Goal: Task Accomplishment & Management: Use online tool/utility

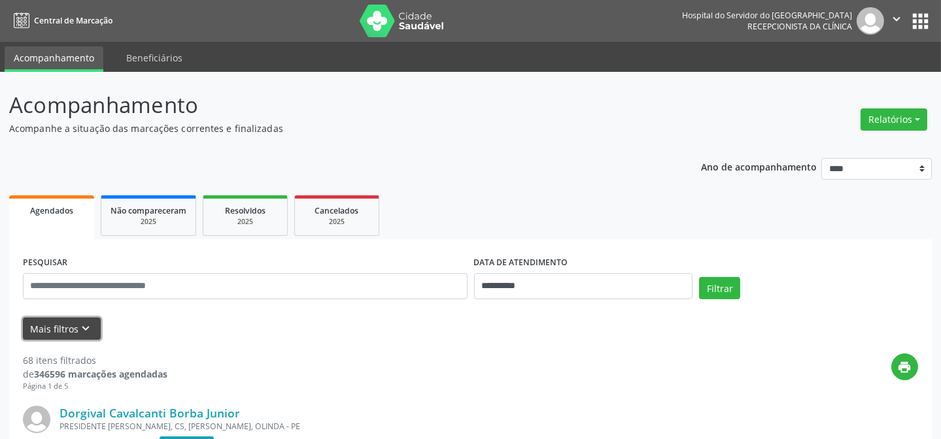
click at [88, 328] on icon "keyboard_arrow_down" at bounding box center [86, 329] width 14 height 14
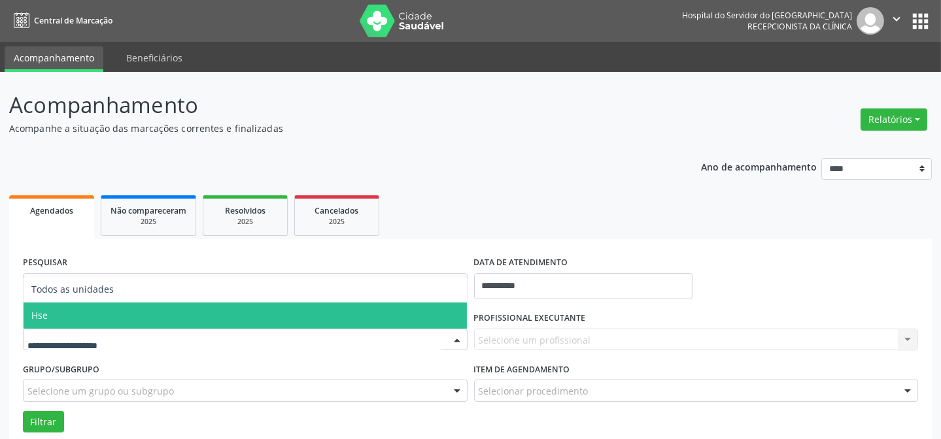
click at [45, 320] on span "Hse" at bounding box center [39, 315] width 16 height 12
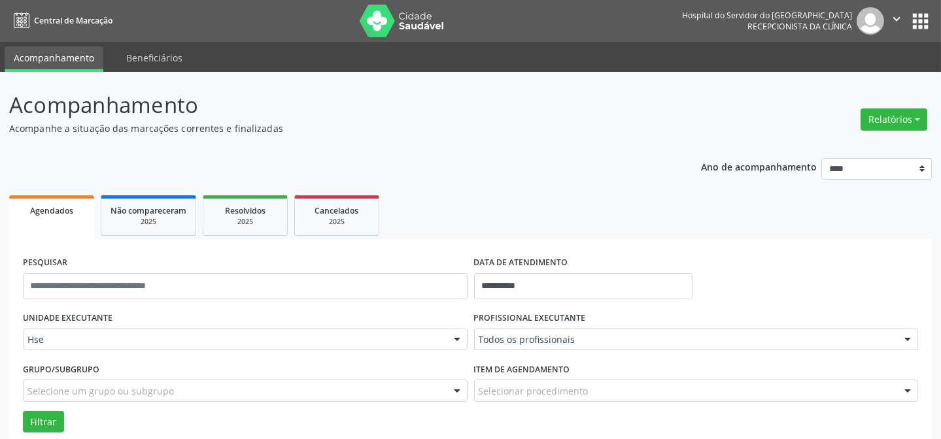
click at [908, 335] on div at bounding box center [908, 341] width 20 height 22
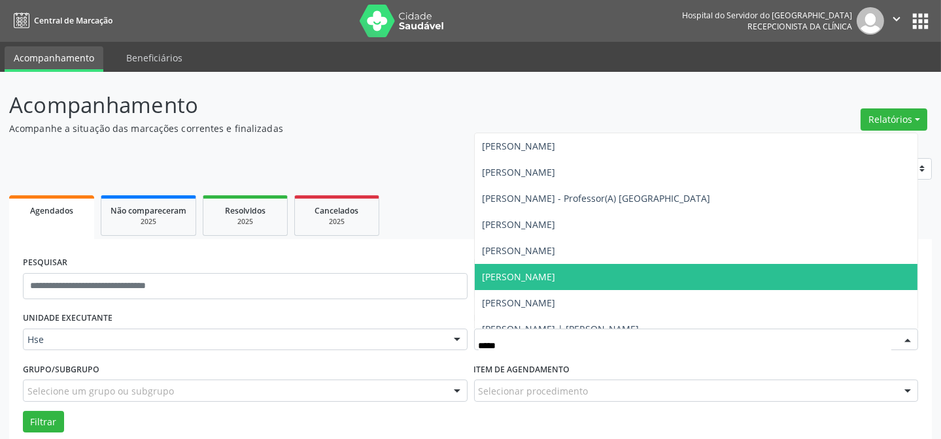
type input "******"
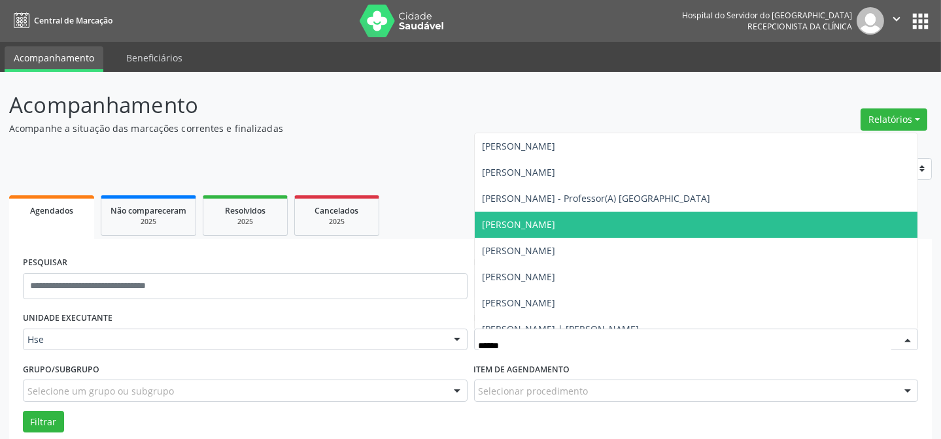
click at [556, 220] on span "[PERSON_NAME]" at bounding box center [519, 224] width 73 height 12
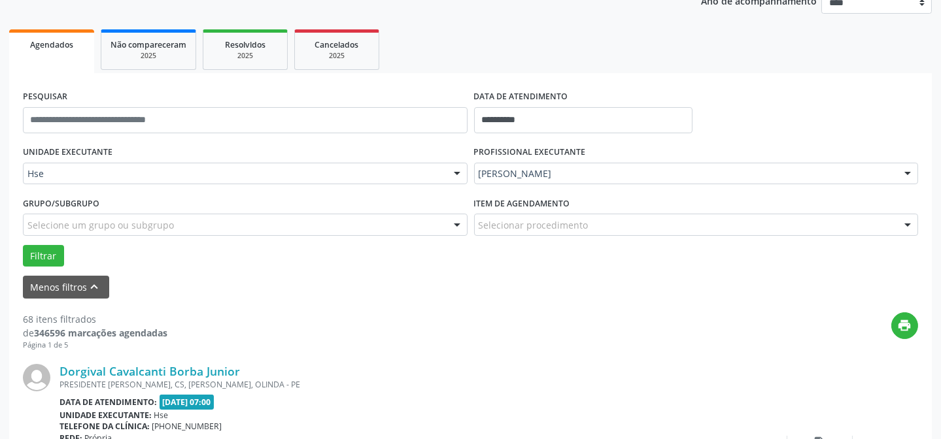
scroll to position [178, 0]
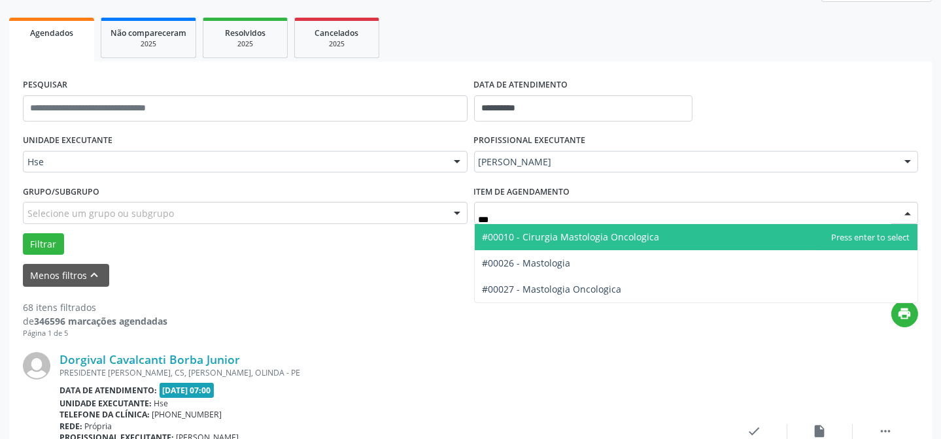
type input "****"
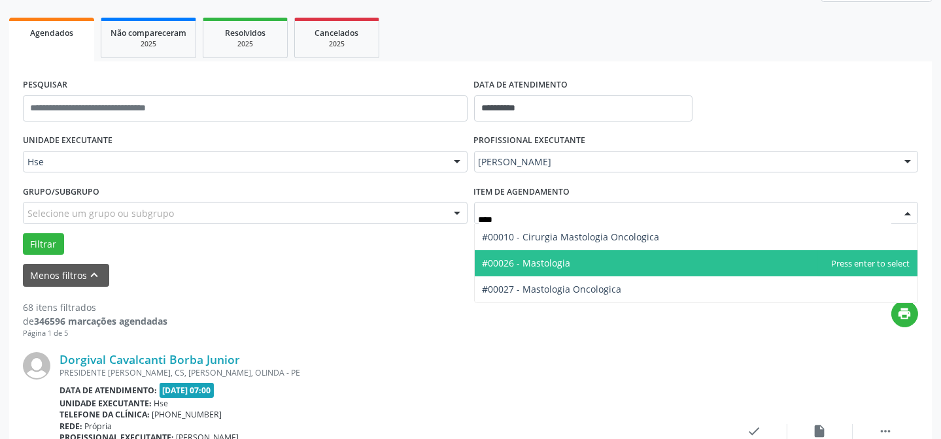
click at [568, 253] on span "#00026 - Mastologia" at bounding box center [696, 263] width 443 height 26
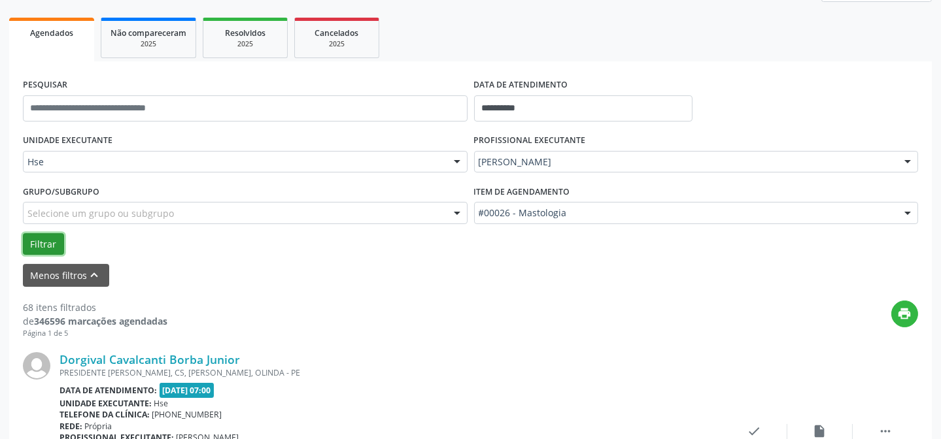
click at [33, 239] on button "Filtrar" at bounding box center [43, 244] width 41 height 22
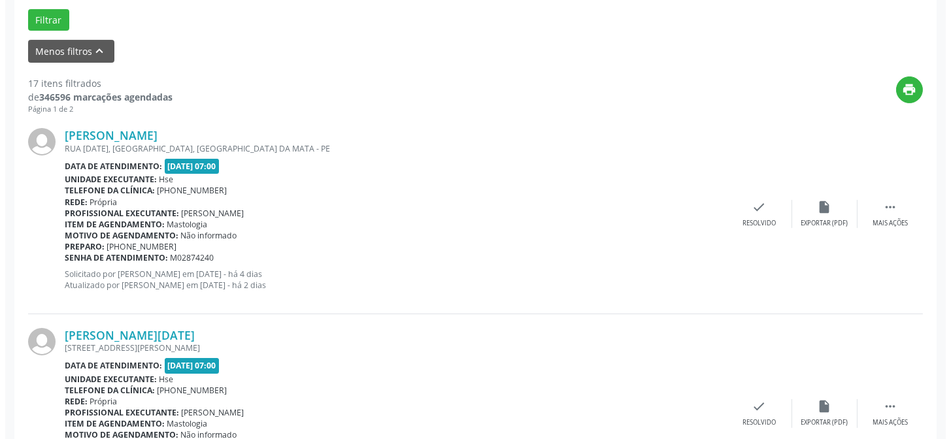
scroll to position [416, 0]
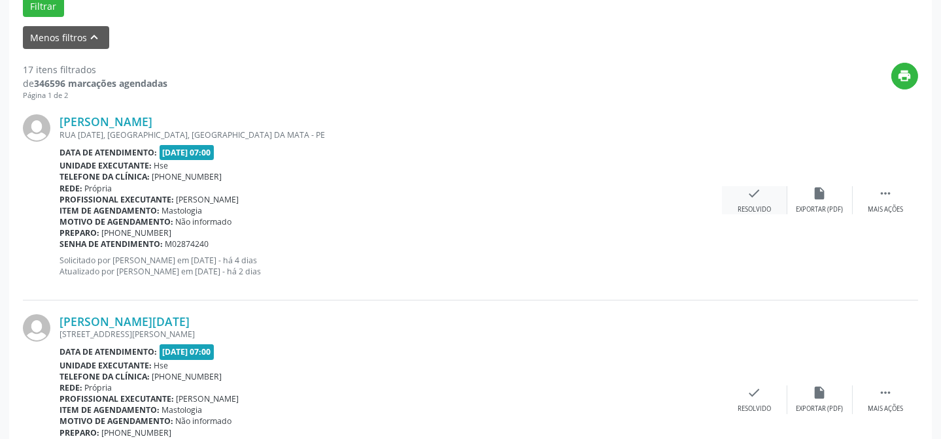
click at [750, 196] on icon "check" at bounding box center [754, 193] width 14 height 14
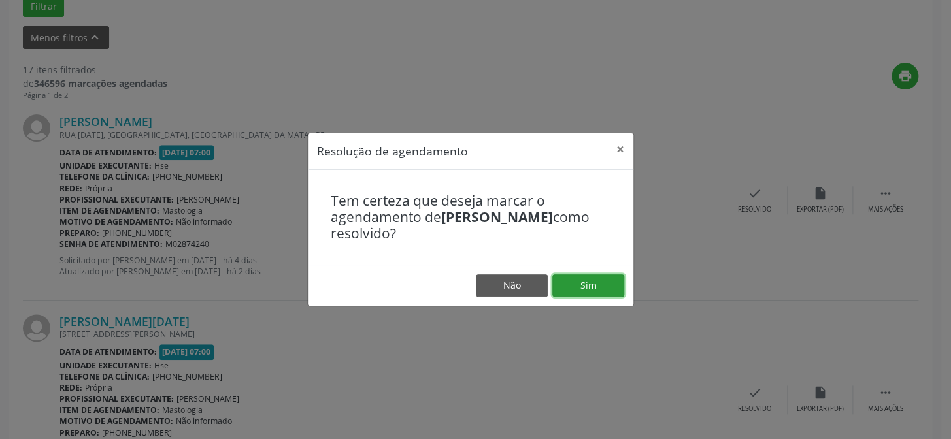
click at [586, 285] on button "Sim" at bounding box center [588, 286] width 72 height 22
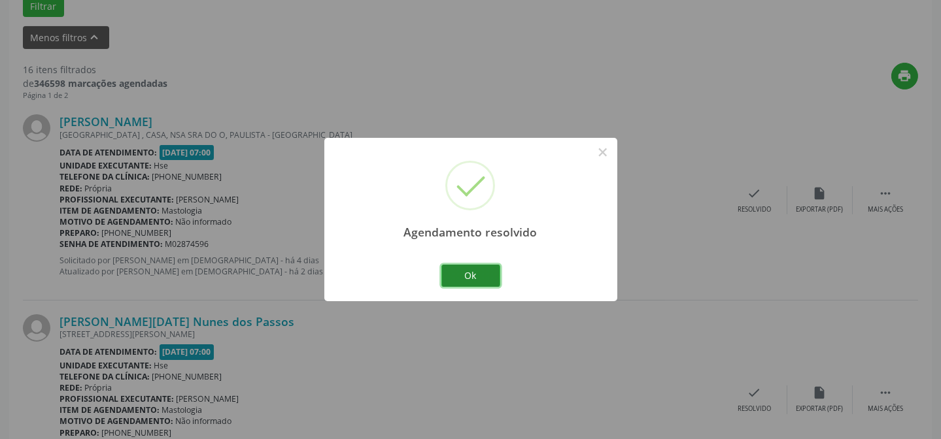
click at [469, 273] on button "Ok" at bounding box center [470, 276] width 59 height 22
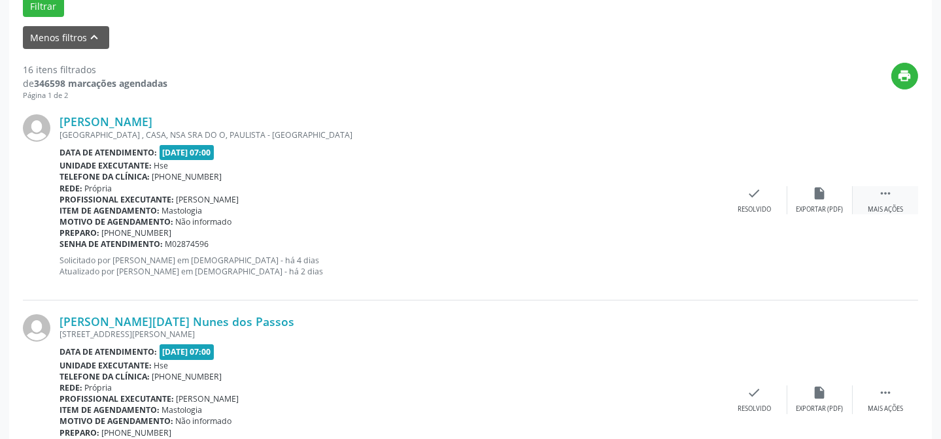
click at [879, 197] on icon "" at bounding box center [885, 193] width 14 height 14
click at [829, 200] on div "alarm_off Não compareceu" at bounding box center [819, 200] width 65 height 28
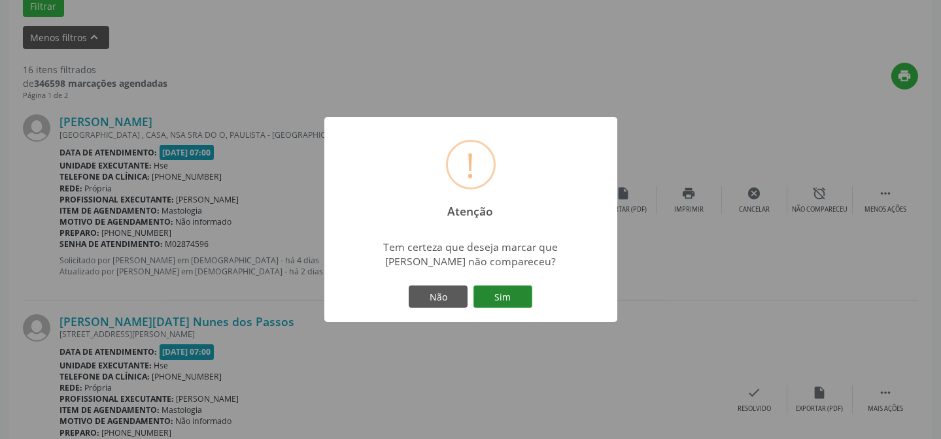
click at [497, 296] on button "Sim" at bounding box center [502, 297] width 59 height 22
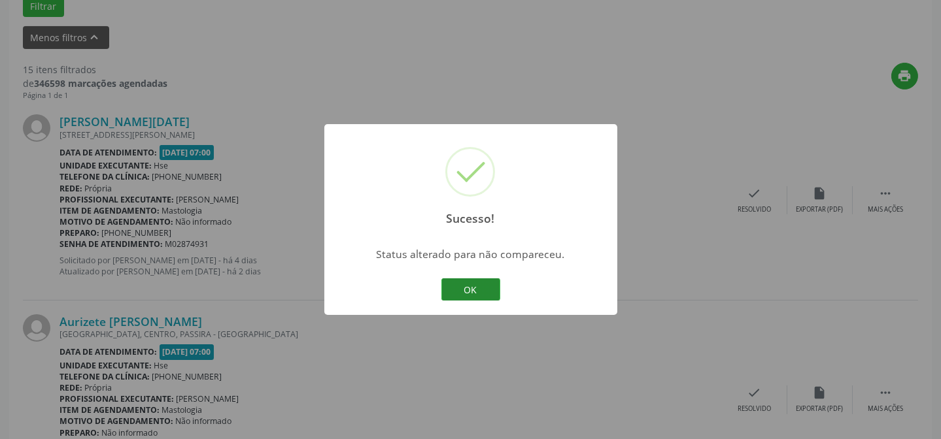
click at [471, 288] on button "OK" at bounding box center [470, 290] width 59 height 22
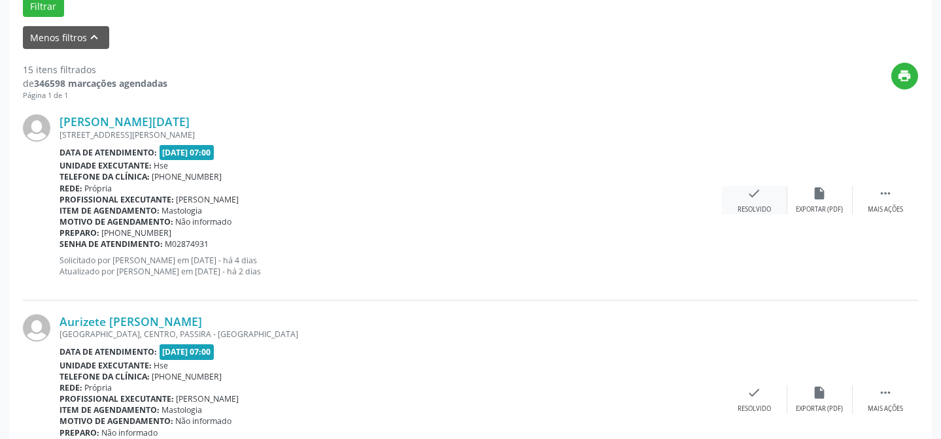
click at [749, 188] on icon "check" at bounding box center [754, 193] width 14 height 14
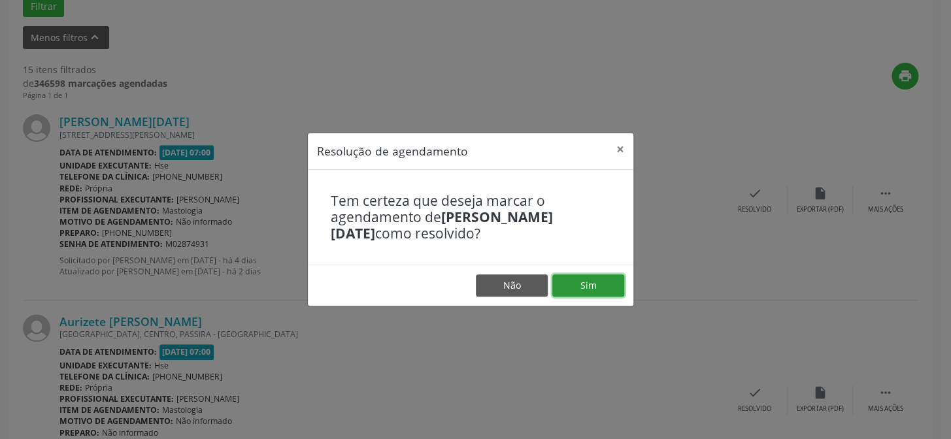
click at [590, 287] on button "Sim" at bounding box center [588, 286] width 72 height 22
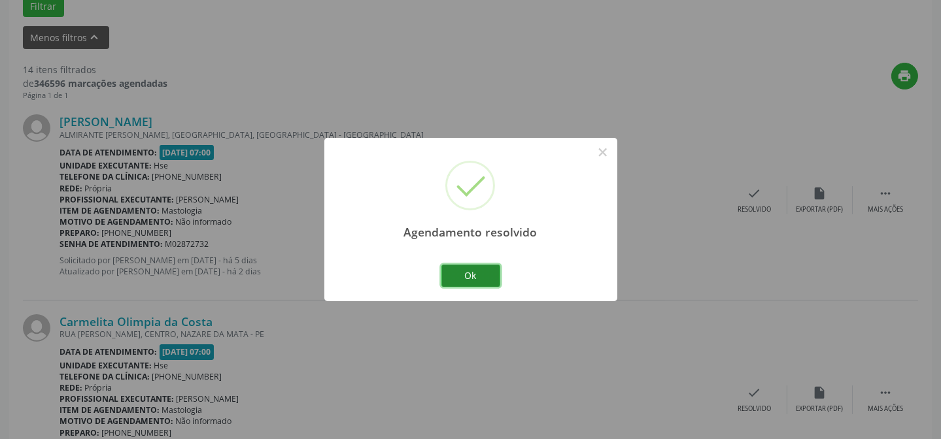
click at [484, 280] on button "Ok" at bounding box center [470, 276] width 59 height 22
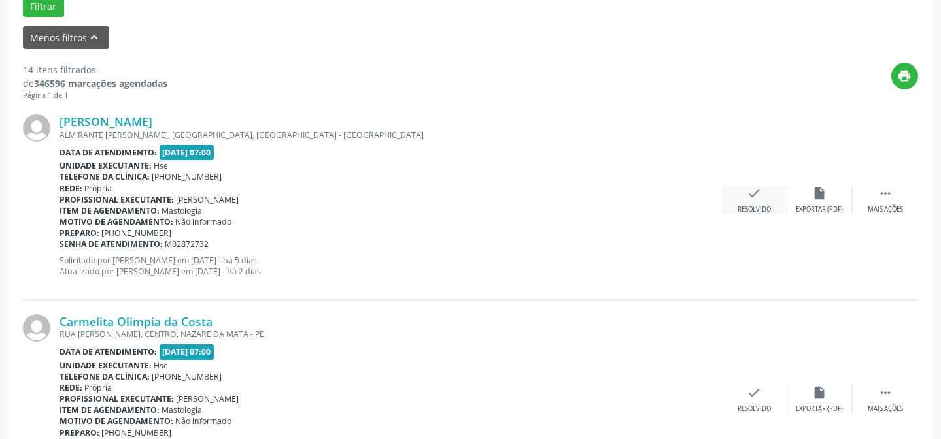
click at [751, 201] on div "check Resolvido" at bounding box center [754, 200] width 65 height 28
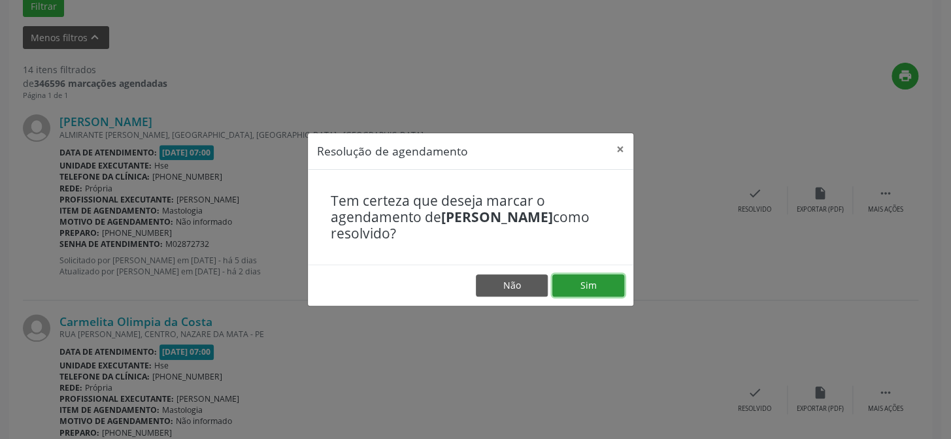
click at [581, 284] on button "Sim" at bounding box center [588, 286] width 72 height 22
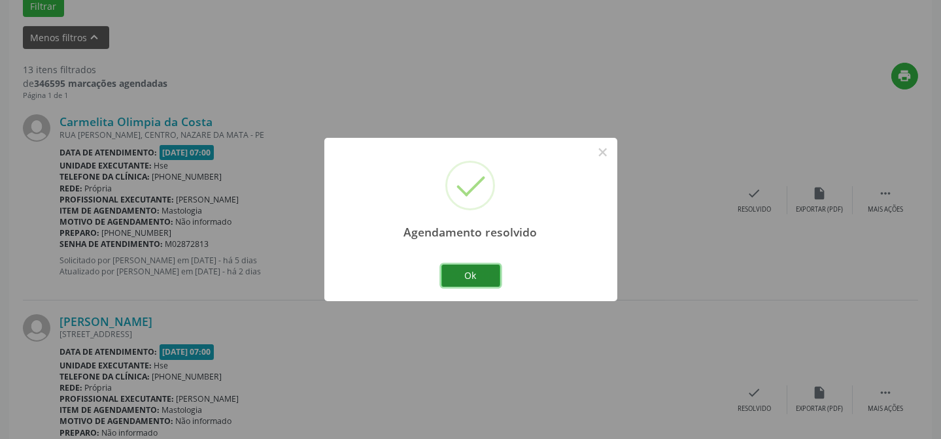
click at [469, 273] on button "Ok" at bounding box center [470, 276] width 59 height 22
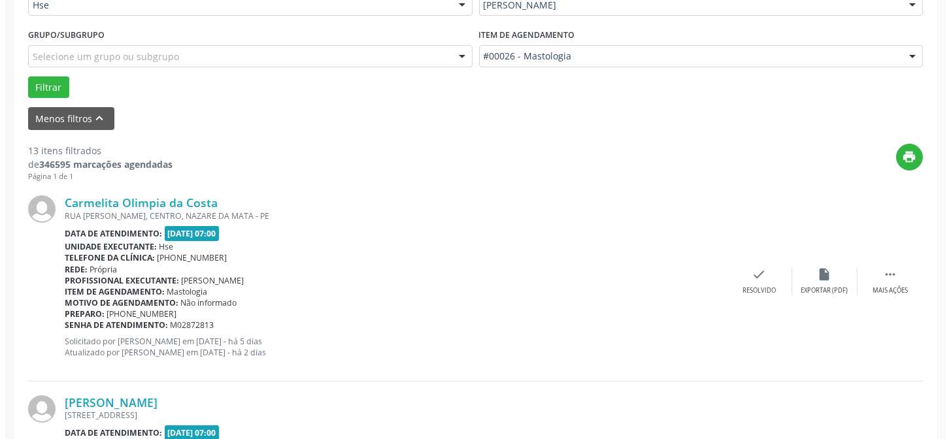
scroll to position [356, 0]
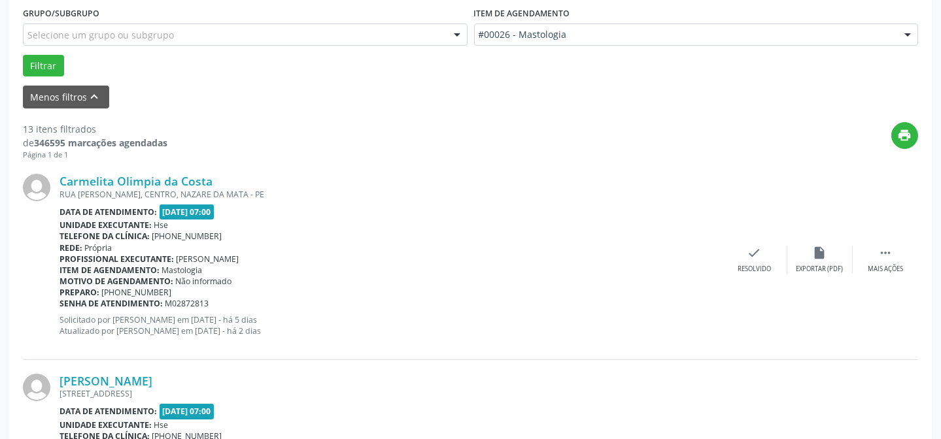
click at [744, 242] on div "Carmelita Olimpia da Costa RUA [PERSON_NAME], CENTRO, NAZARE DA [GEOGRAPHIC_DAT…" at bounding box center [470, 259] width 895 height 199
click at [744, 256] on div "check Resolvido" at bounding box center [754, 260] width 65 height 28
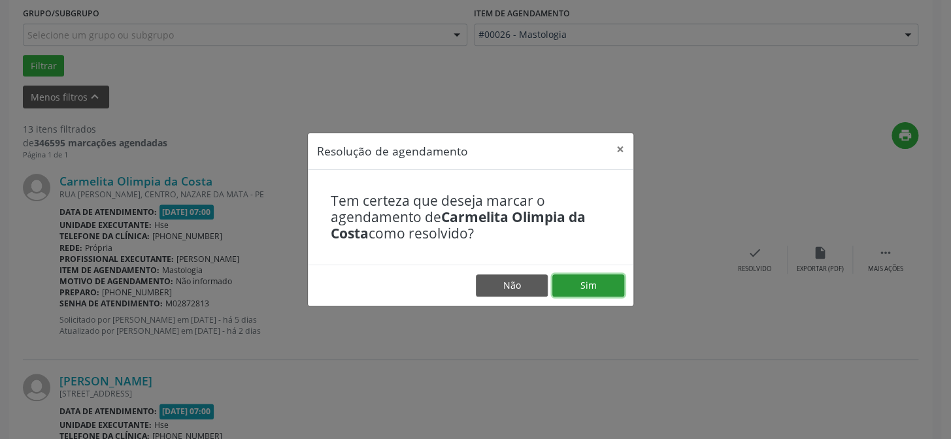
click at [601, 284] on button "Sim" at bounding box center [588, 286] width 72 height 22
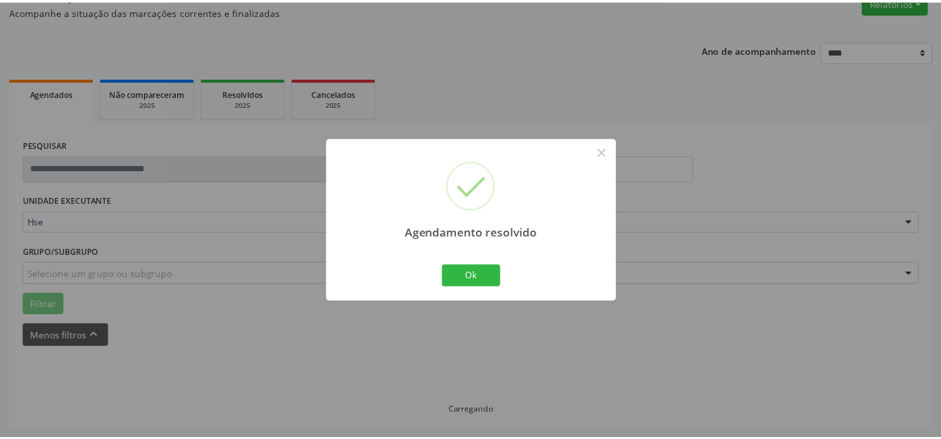
scroll to position [117, 0]
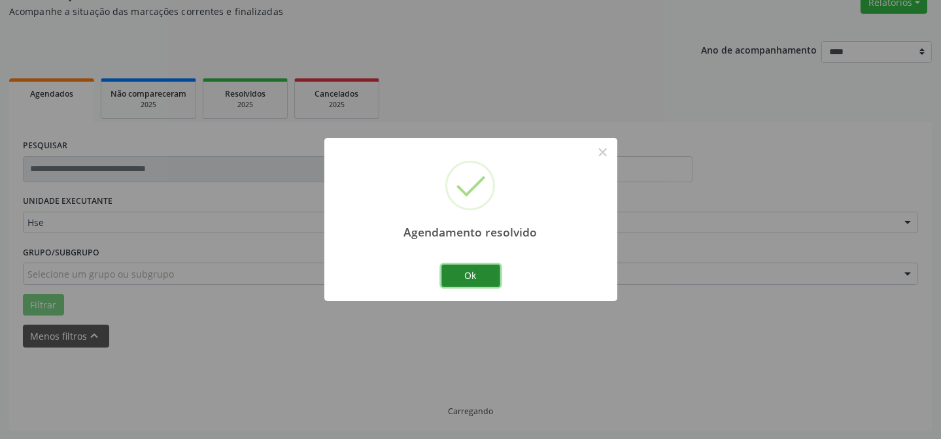
click at [481, 280] on button "Ok" at bounding box center [470, 276] width 59 height 22
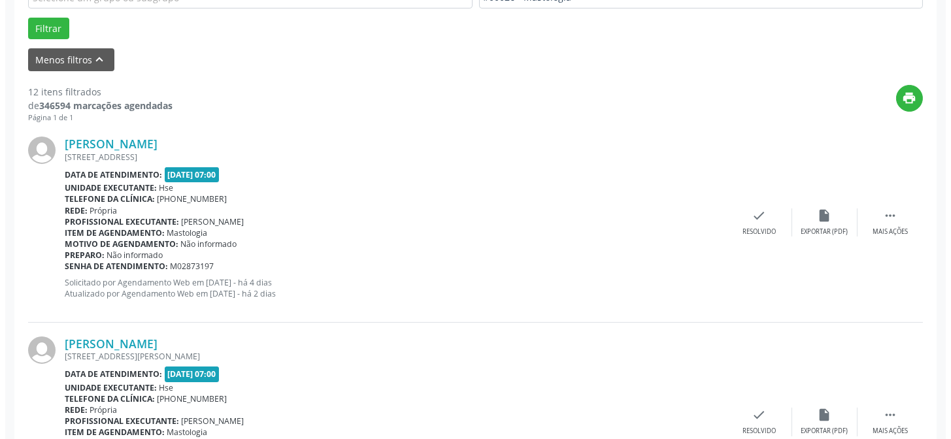
scroll to position [414, 0]
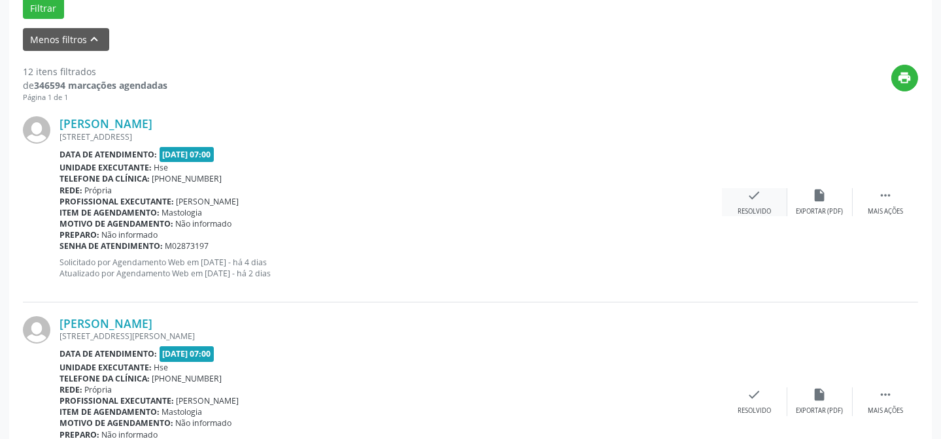
click at [754, 205] on div "check Resolvido" at bounding box center [754, 202] width 65 height 28
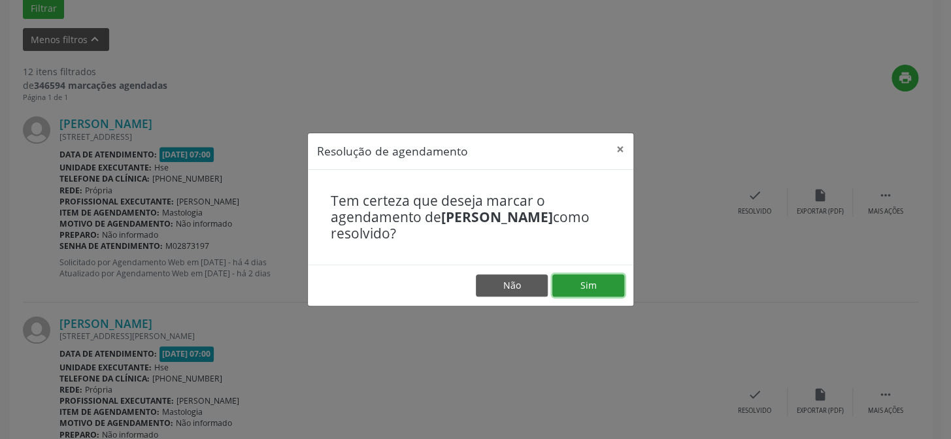
click at [577, 280] on button "Sim" at bounding box center [588, 286] width 72 height 22
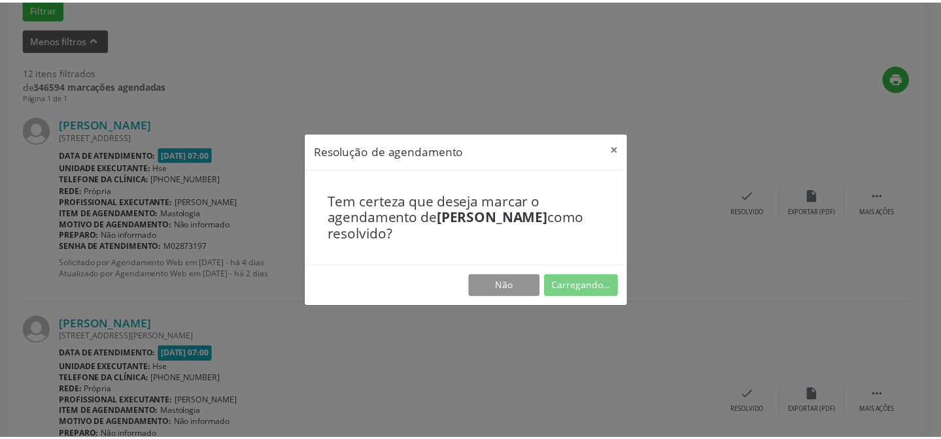
scroll to position [117, 0]
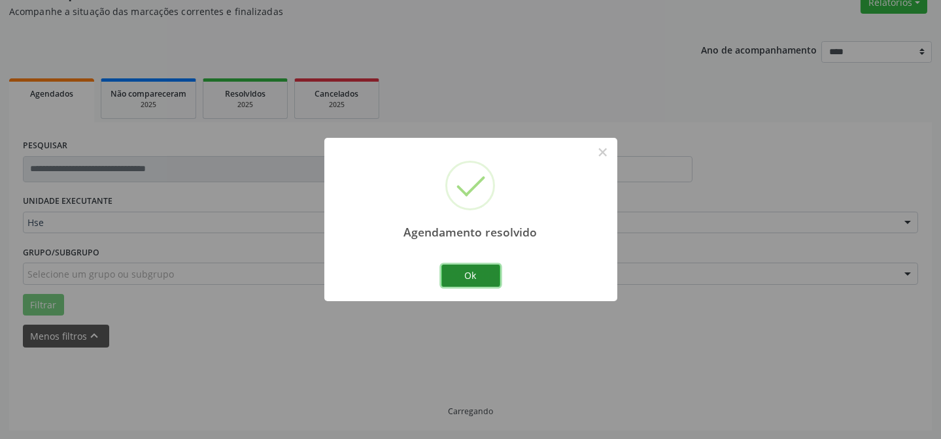
click at [471, 280] on button "Ok" at bounding box center [470, 276] width 59 height 22
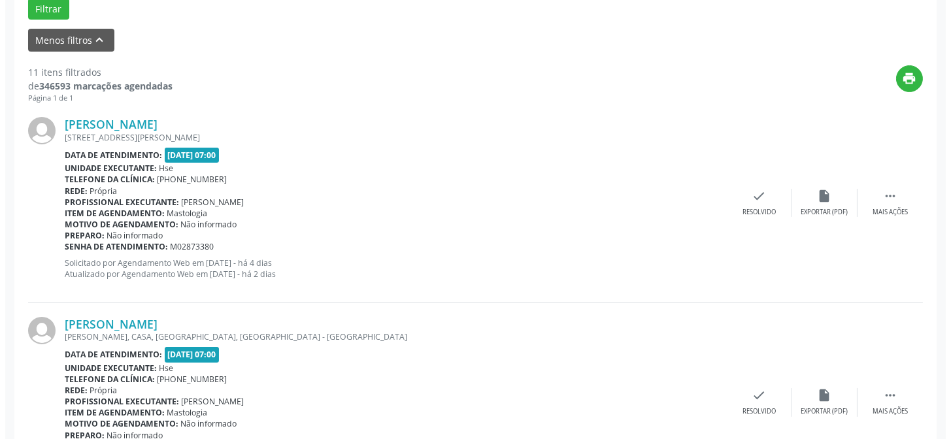
scroll to position [414, 0]
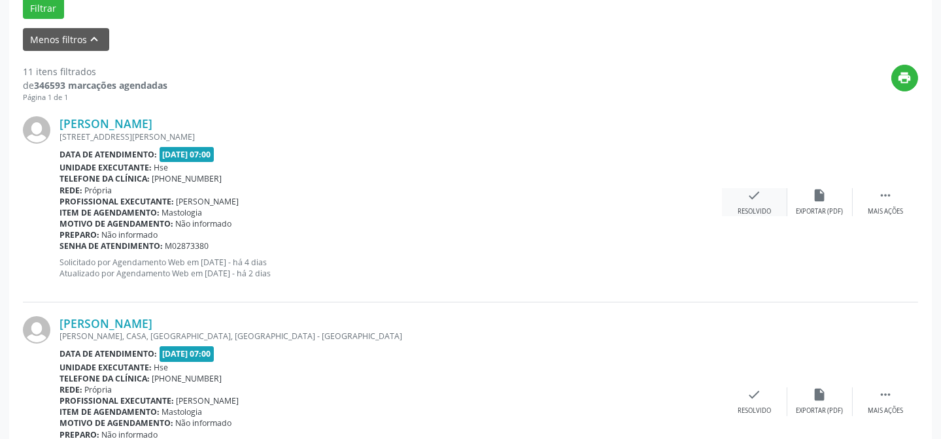
click at [754, 199] on icon "check" at bounding box center [754, 195] width 14 height 14
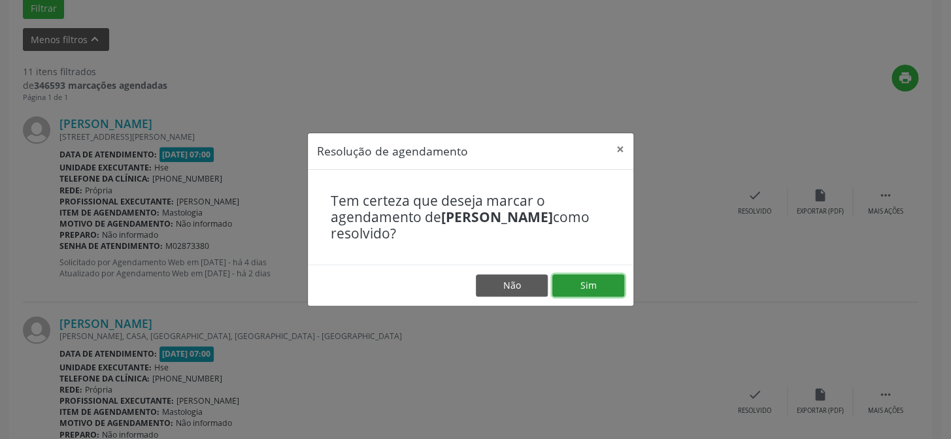
click at [590, 286] on button "Sim" at bounding box center [588, 286] width 72 height 22
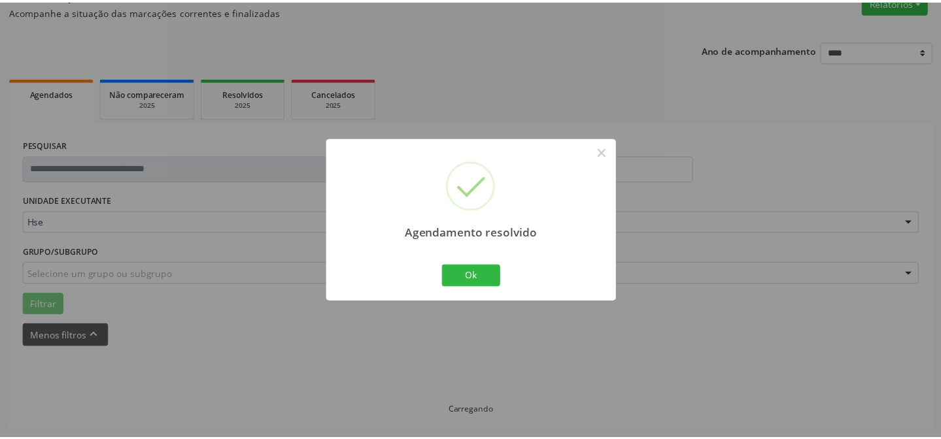
scroll to position [117, 0]
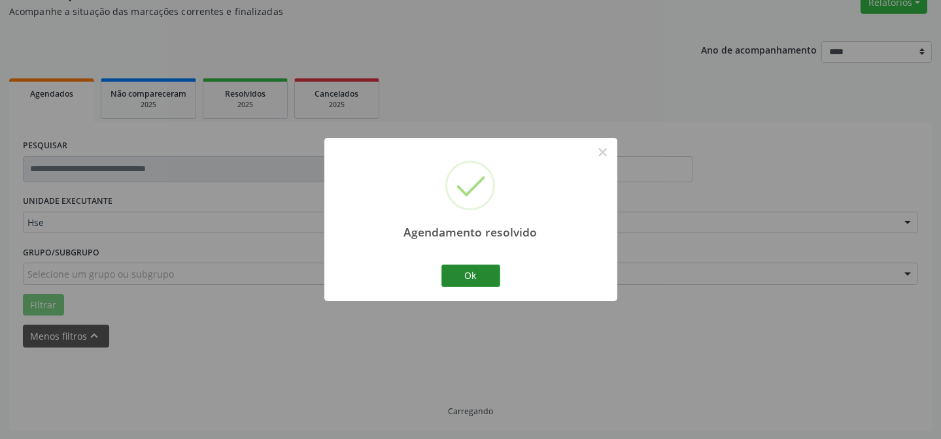
click at [483, 269] on button "Ok" at bounding box center [470, 276] width 59 height 22
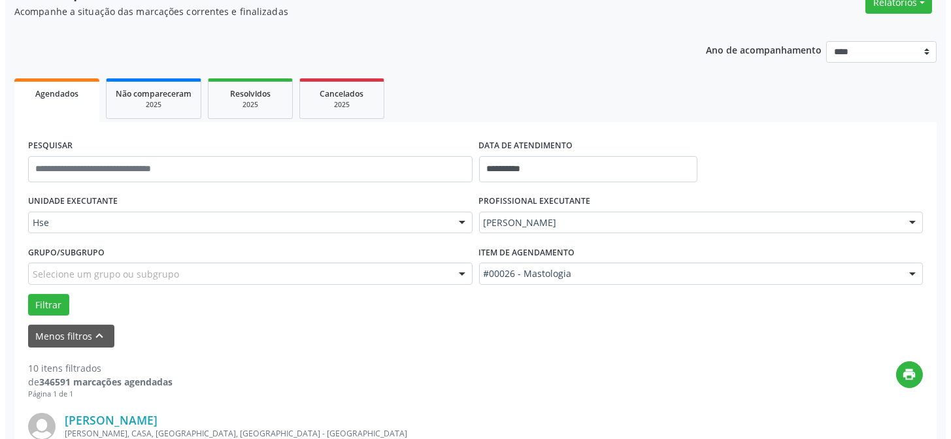
scroll to position [414, 0]
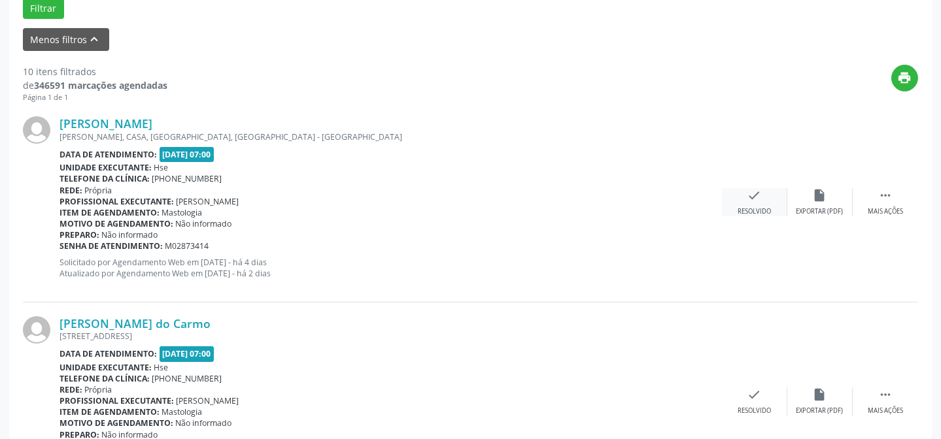
click at [743, 191] on div "check Resolvido" at bounding box center [754, 202] width 65 height 28
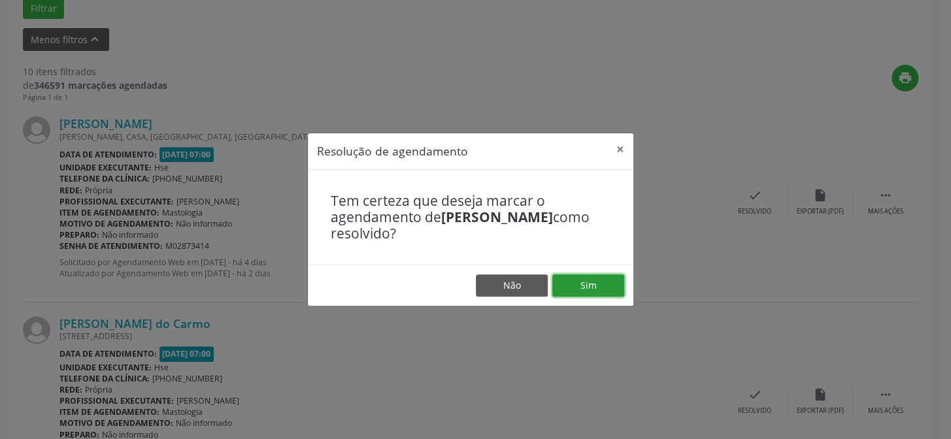
click at [583, 284] on button "Sim" at bounding box center [588, 286] width 72 height 22
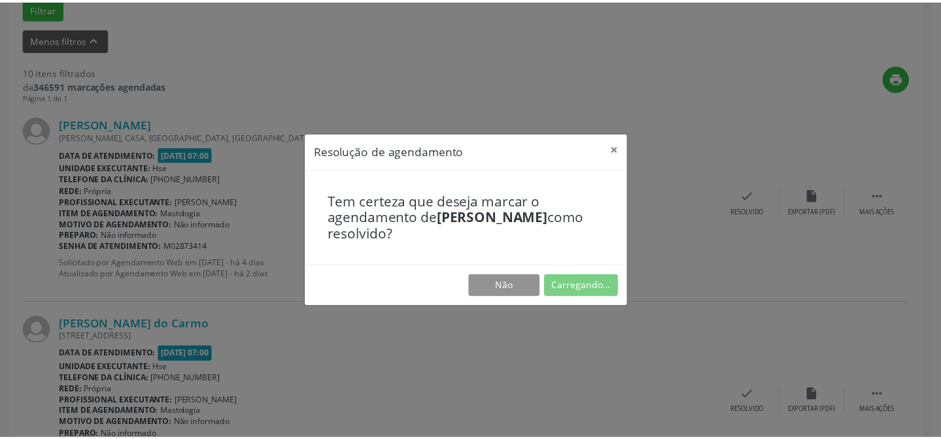
scroll to position [117, 0]
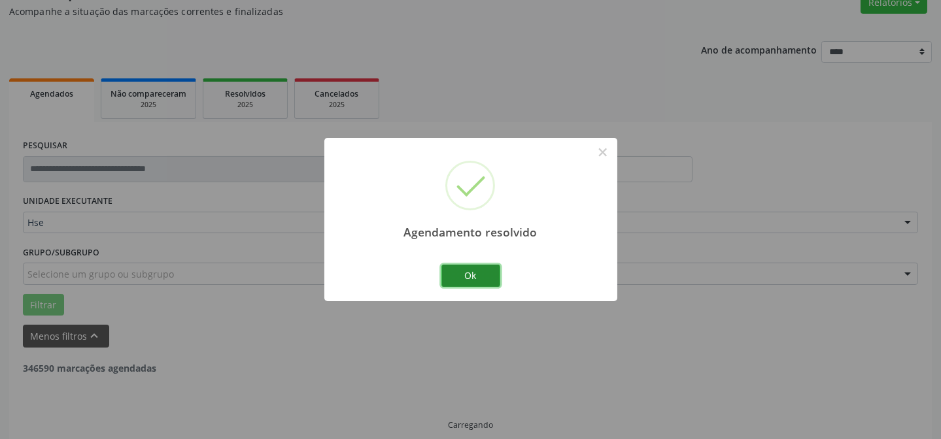
click at [483, 271] on button "Ok" at bounding box center [470, 276] width 59 height 22
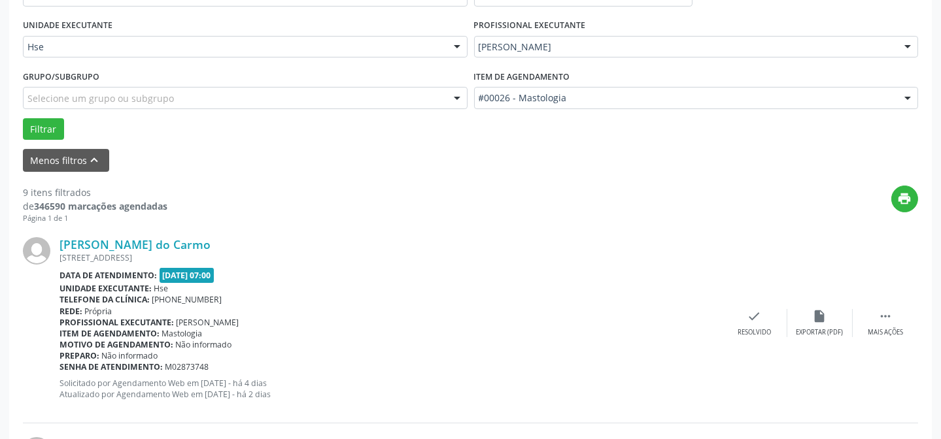
scroll to position [414, 0]
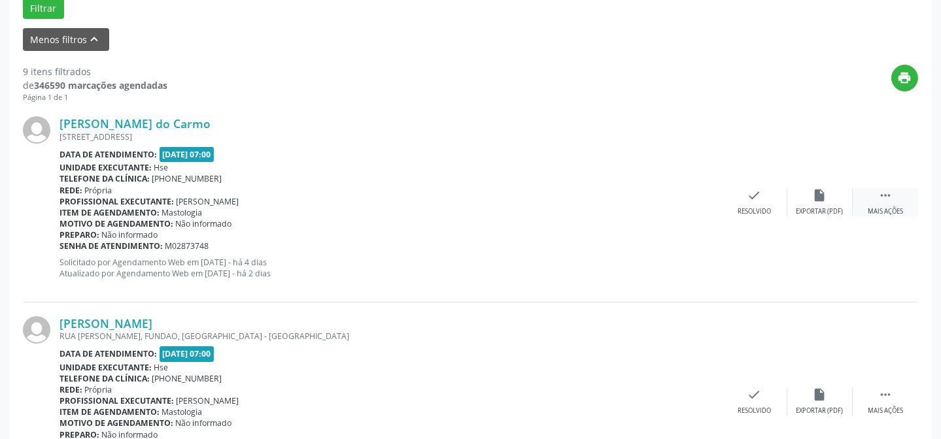
click at [875, 205] on div " Mais ações" at bounding box center [885, 202] width 65 height 28
click at [808, 208] on div "Não compareceu" at bounding box center [820, 211] width 56 height 9
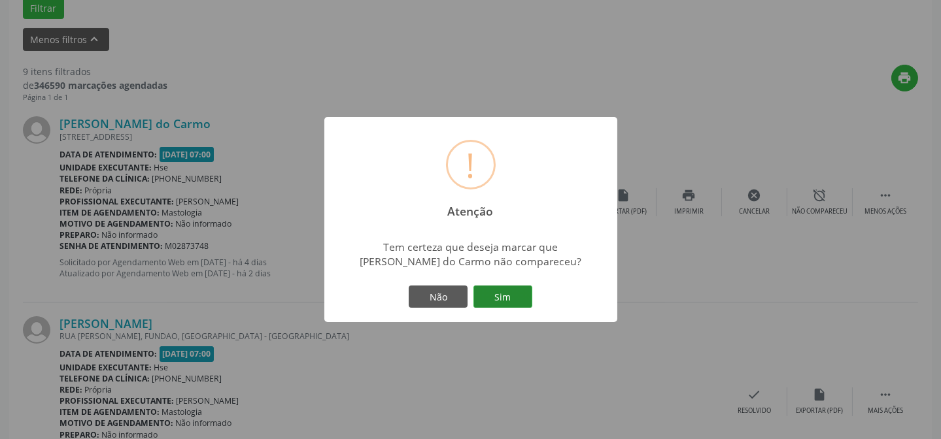
click at [513, 292] on button "Sim" at bounding box center [502, 297] width 59 height 22
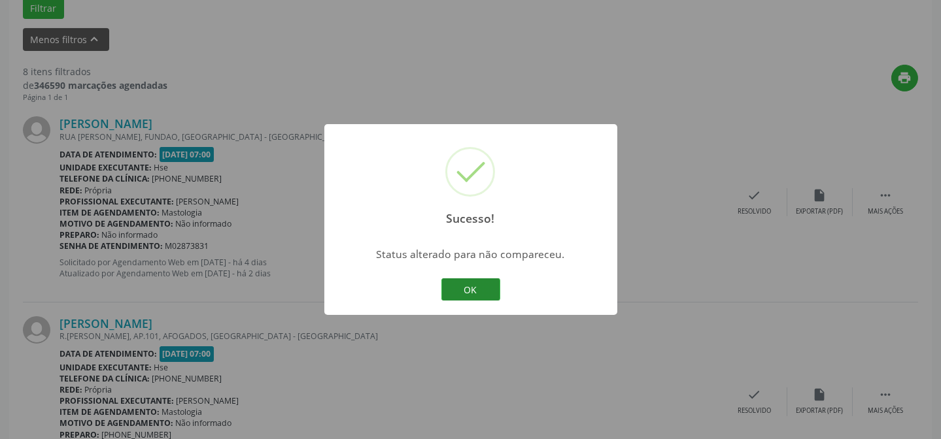
click at [479, 280] on button "OK" at bounding box center [470, 290] width 59 height 22
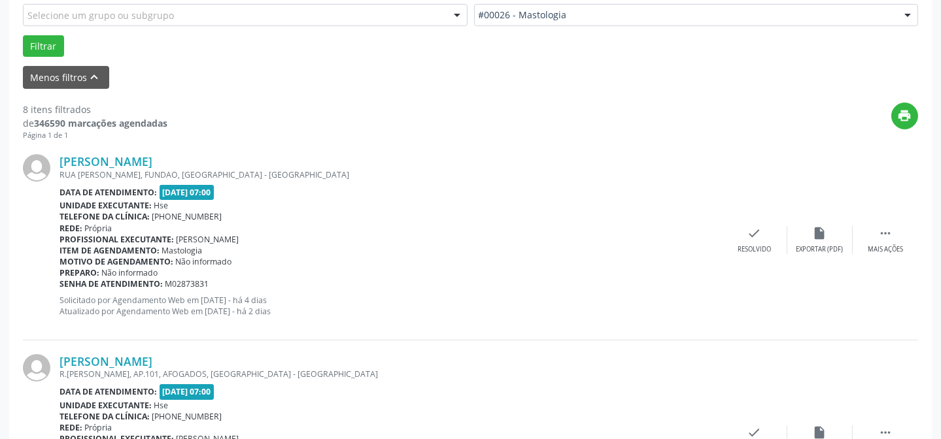
scroll to position [354, 0]
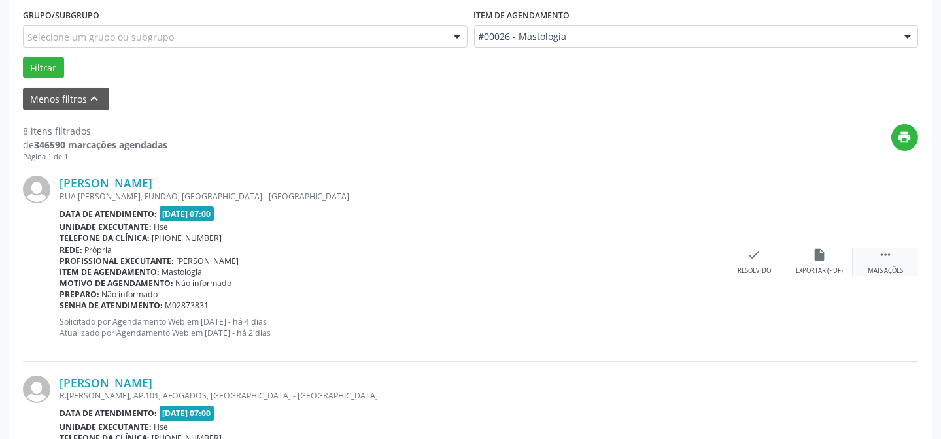
click at [876, 263] on div " Mais ações" at bounding box center [885, 262] width 65 height 28
click at [815, 267] on div "Não compareceu" at bounding box center [820, 271] width 56 height 9
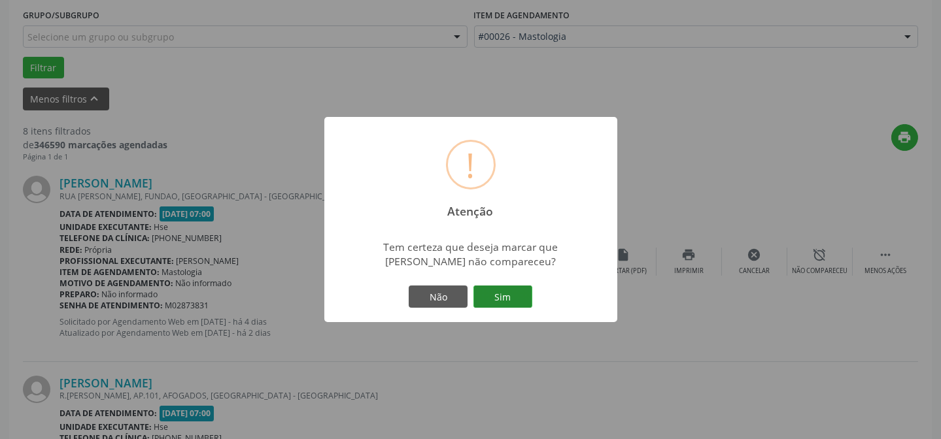
click at [494, 296] on button "Sim" at bounding box center [502, 297] width 59 height 22
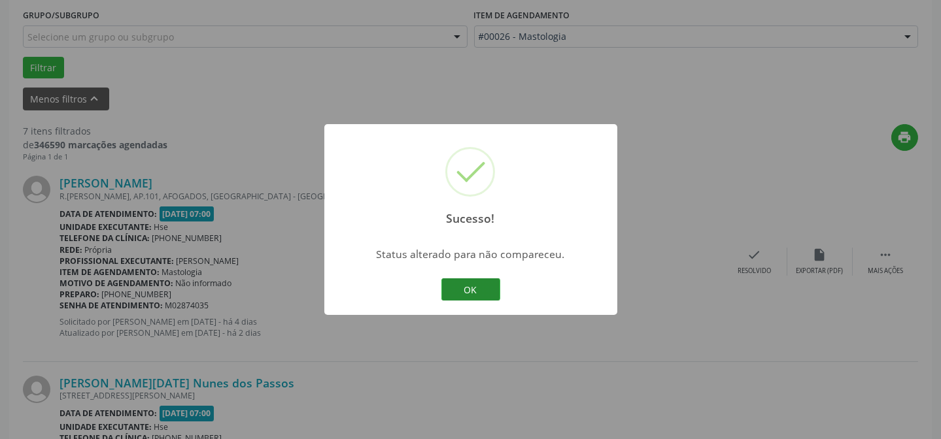
click at [490, 294] on button "OK" at bounding box center [470, 290] width 59 height 22
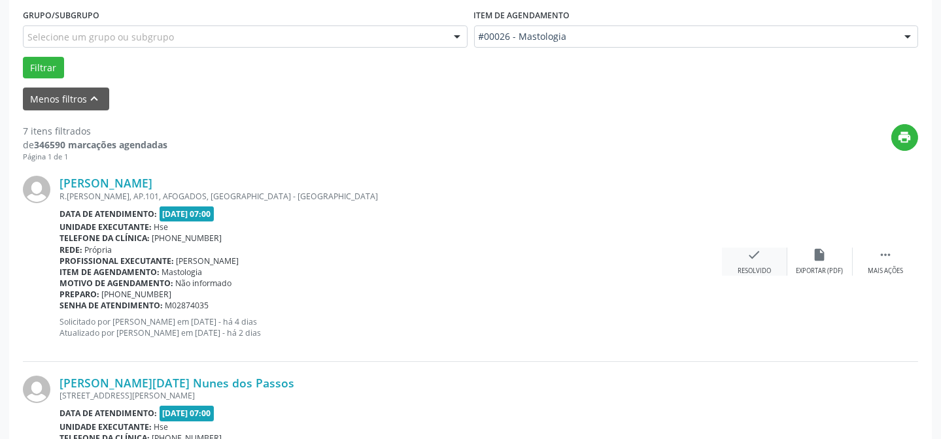
click at [747, 260] on icon "check" at bounding box center [754, 255] width 14 height 14
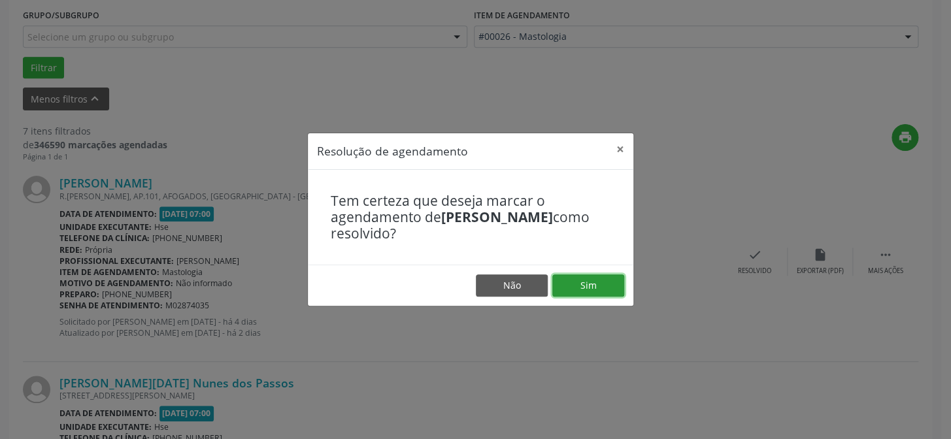
click at [611, 282] on button "Sim" at bounding box center [588, 286] width 72 height 22
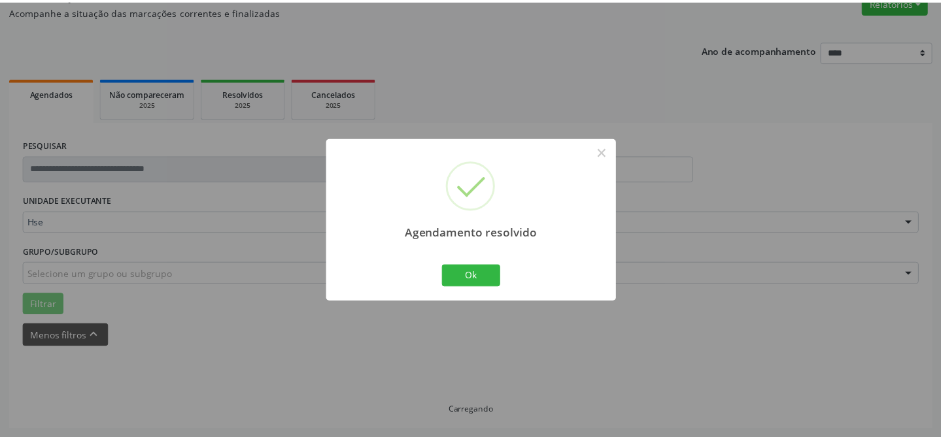
scroll to position [117, 0]
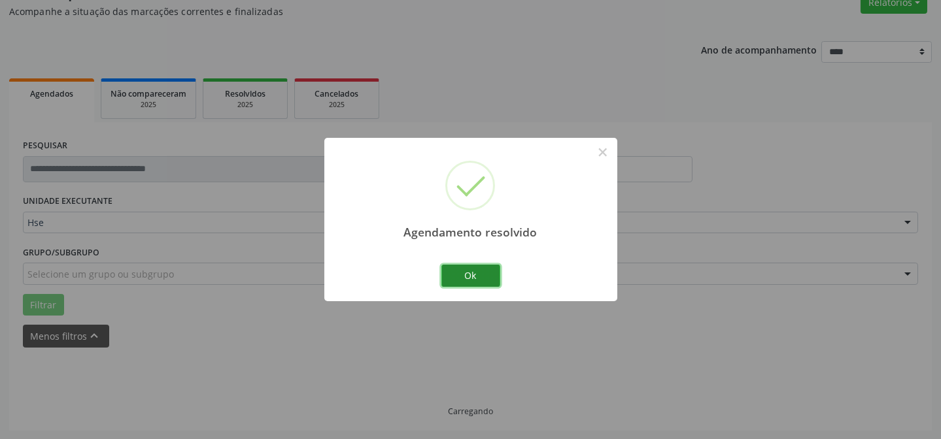
click at [458, 279] on button "Ok" at bounding box center [470, 276] width 59 height 22
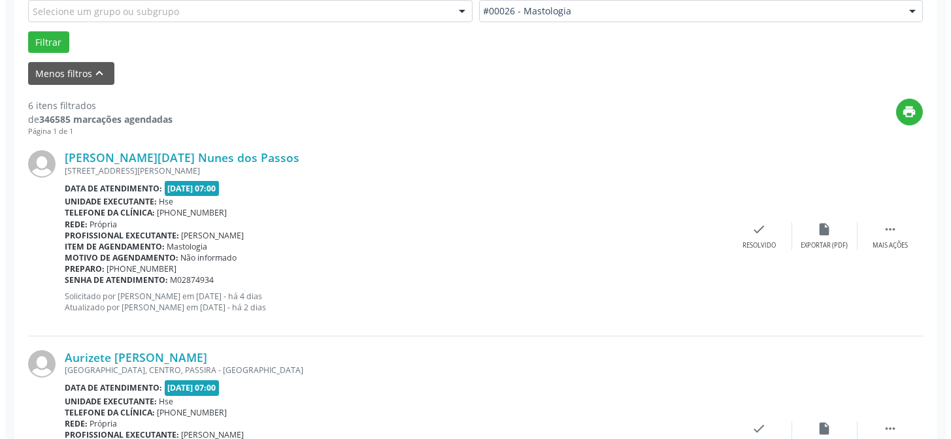
scroll to position [414, 0]
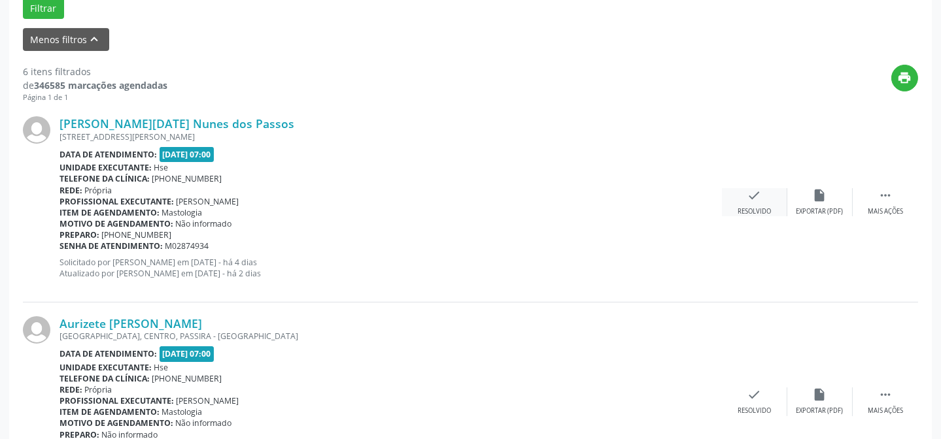
click at [749, 197] on icon "check" at bounding box center [754, 195] width 14 height 14
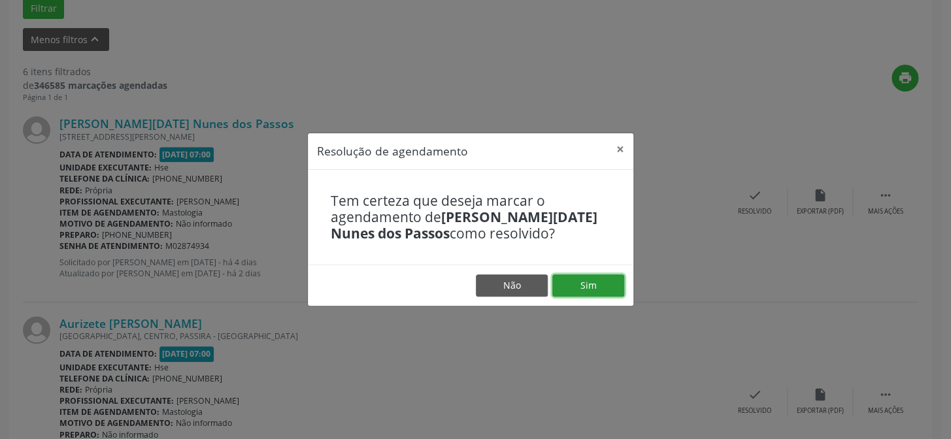
click at [583, 284] on button "Sim" at bounding box center [588, 286] width 72 height 22
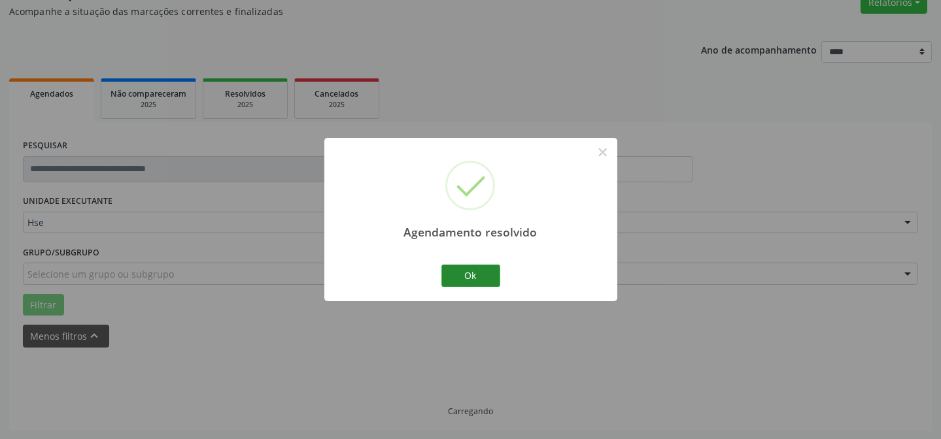
click at [481, 272] on button "Ok" at bounding box center [470, 276] width 59 height 22
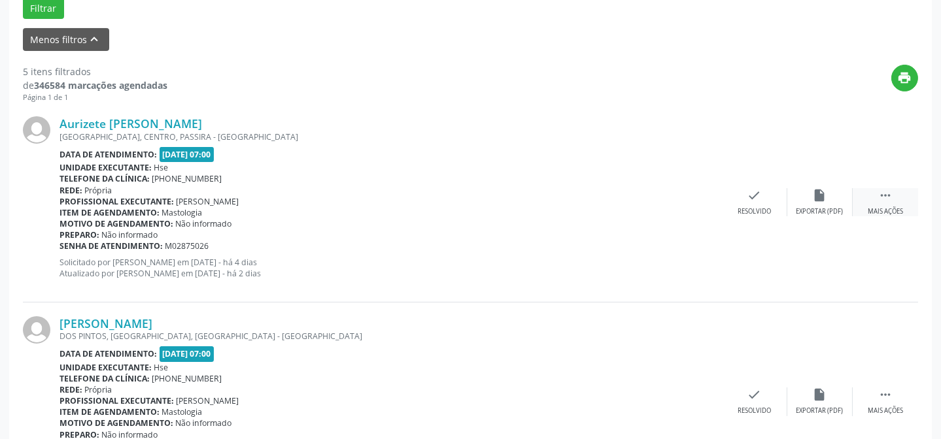
click at [883, 195] on icon "" at bounding box center [885, 195] width 14 height 14
click at [819, 193] on icon "alarm_off" at bounding box center [820, 195] width 14 height 14
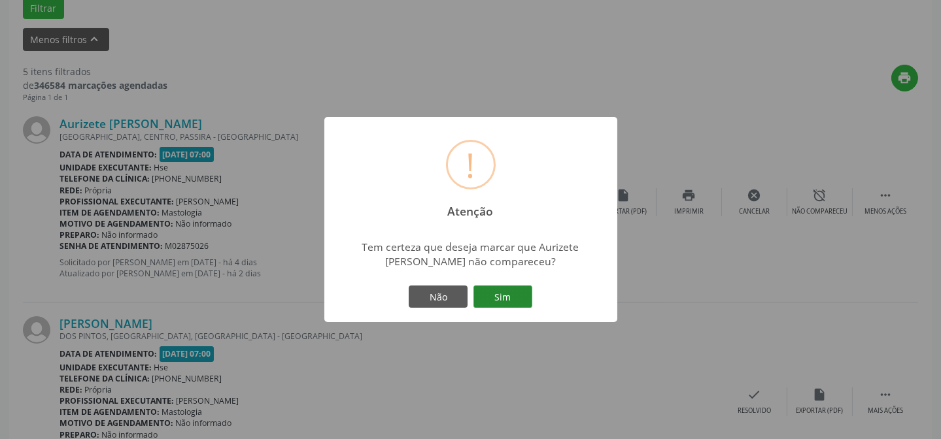
click at [522, 292] on button "Sim" at bounding box center [502, 297] width 59 height 22
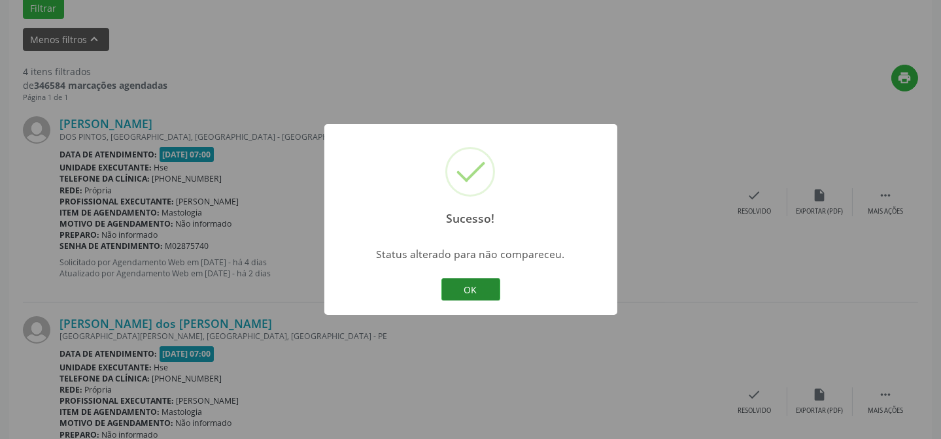
click at [471, 292] on button "OK" at bounding box center [470, 290] width 59 height 22
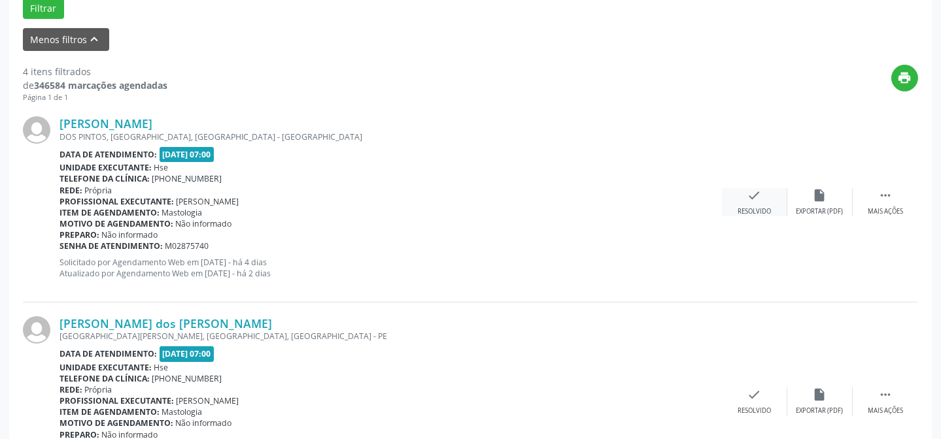
click at [748, 205] on div "check Resolvido" at bounding box center [754, 202] width 65 height 28
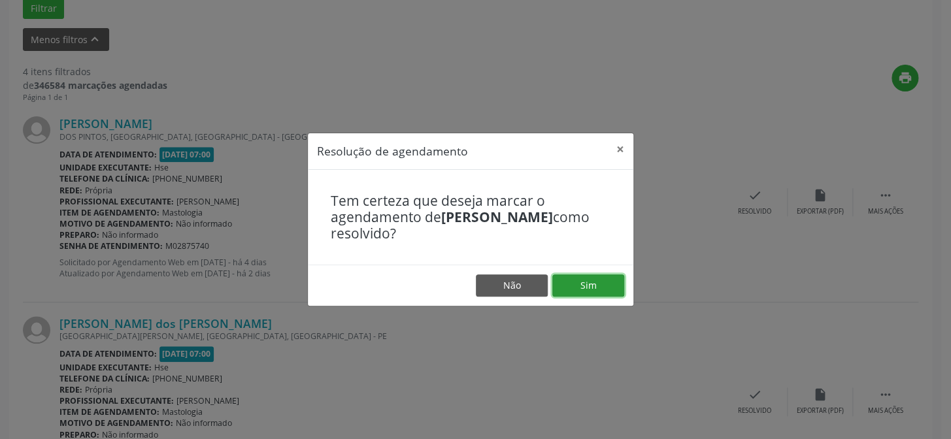
click at [575, 287] on button "Sim" at bounding box center [588, 286] width 72 height 22
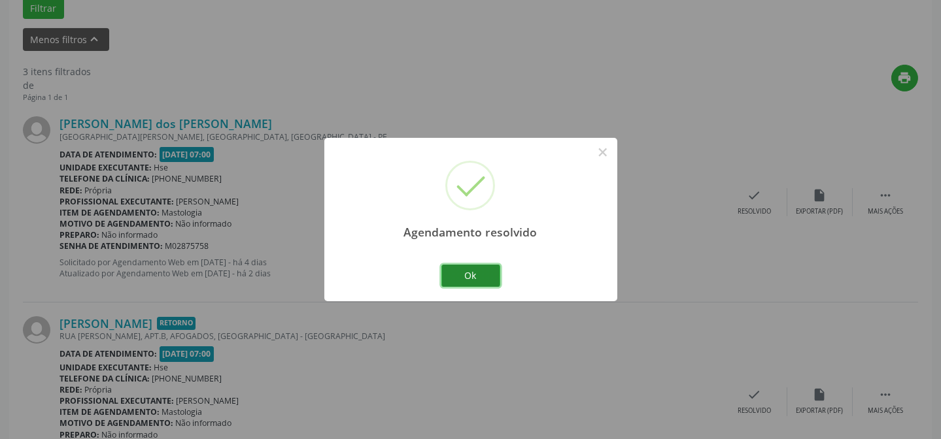
click at [483, 280] on button "Ok" at bounding box center [470, 276] width 59 height 22
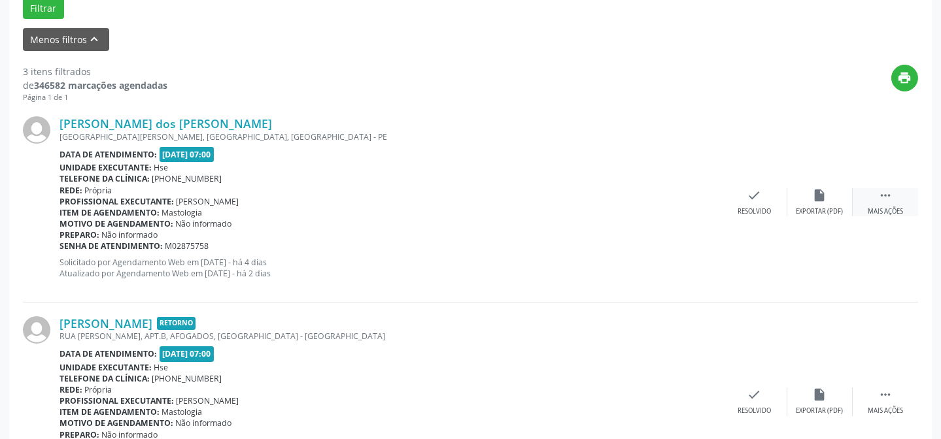
click at [887, 195] on icon "" at bounding box center [885, 195] width 14 height 14
click at [811, 203] on div "alarm_off Não compareceu" at bounding box center [819, 202] width 65 height 28
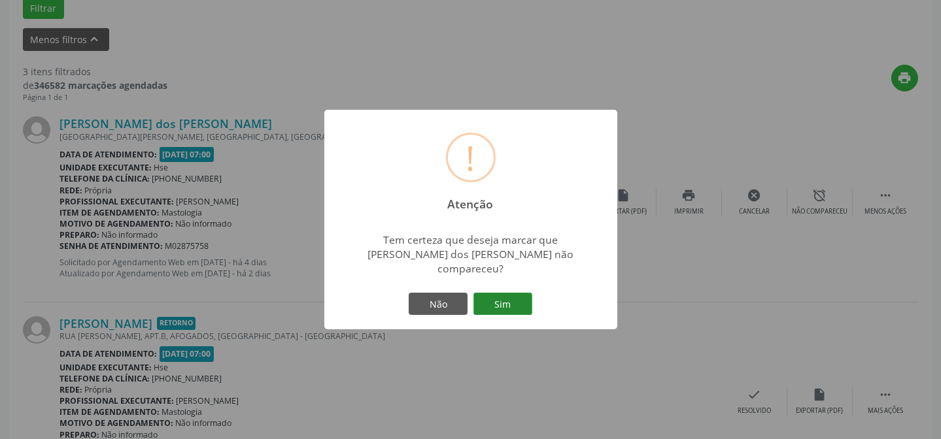
click at [503, 296] on button "Sim" at bounding box center [502, 304] width 59 height 22
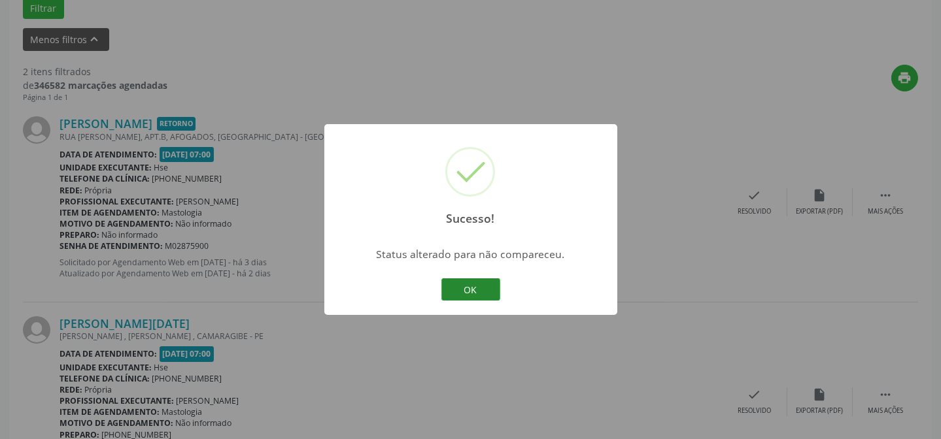
click at [479, 288] on button "OK" at bounding box center [470, 290] width 59 height 22
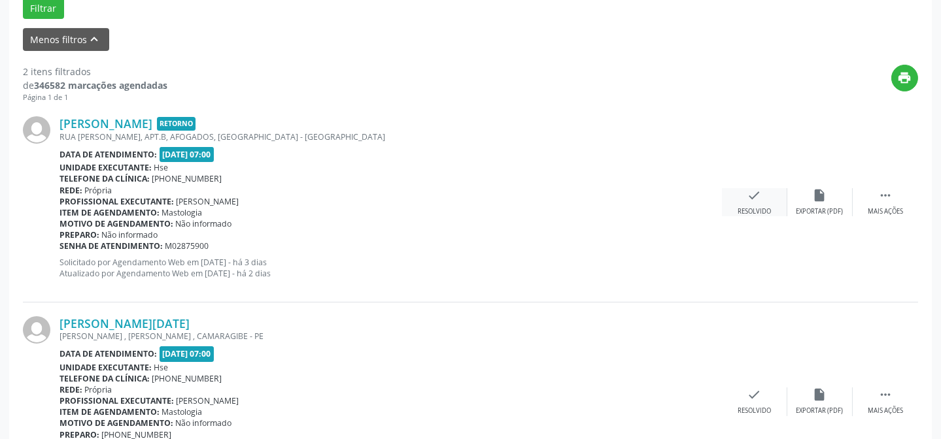
click at [741, 195] on div "check Resolvido" at bounding box center [754, 202] width 65 height 28
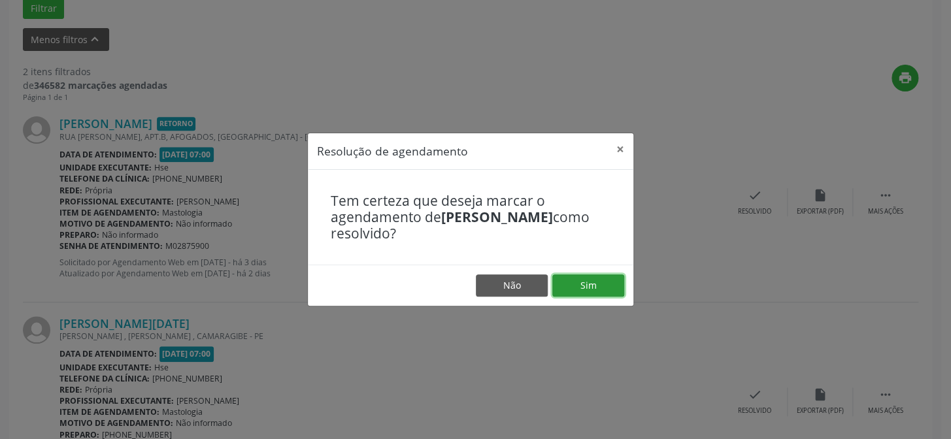
click at [596, 279] on button "Sim" at bounding box center [588, 286] width 72 height 22
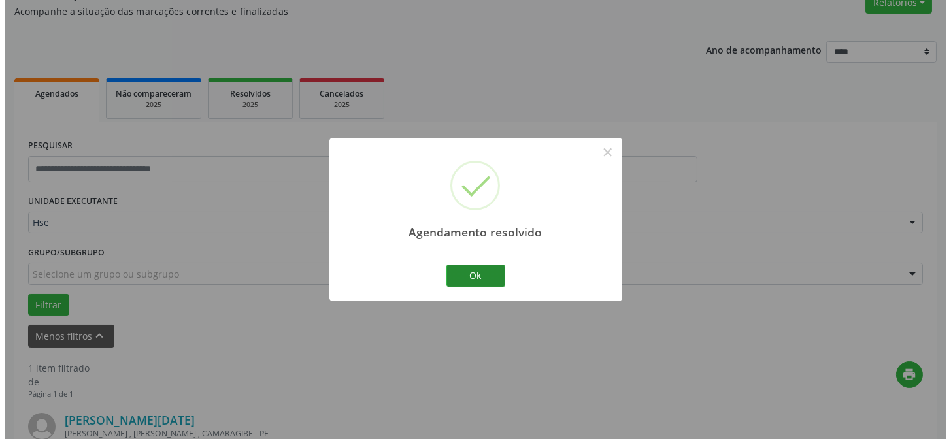
scroll to position [299, 0]
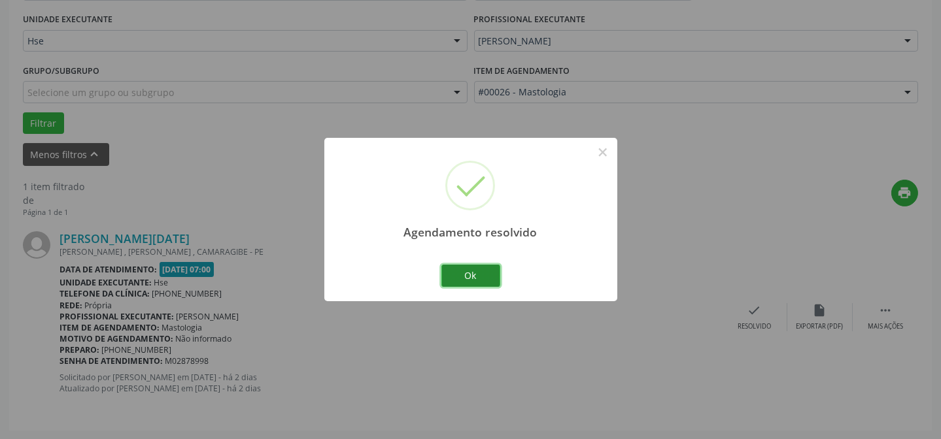
click at [486, 276] on button "Ok" at bounding box center [470, 276] width 59 height 22
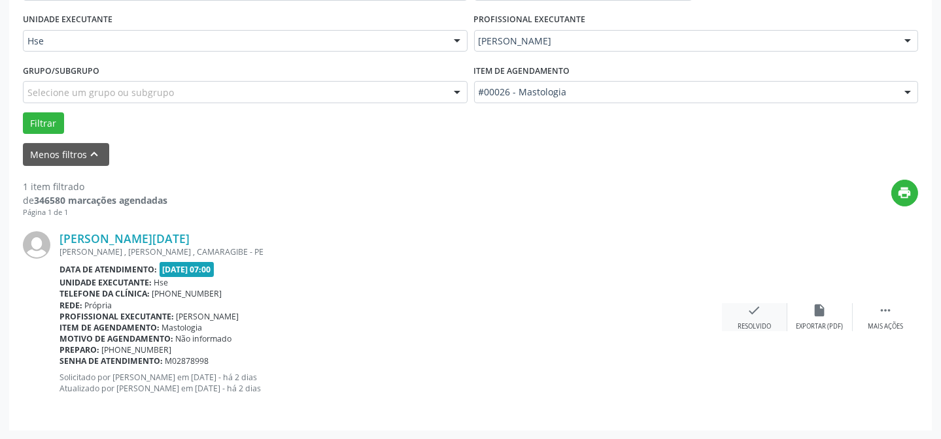
click at [751, 313] on icon "check" at bounding box center [754, 310] width 14 height 14
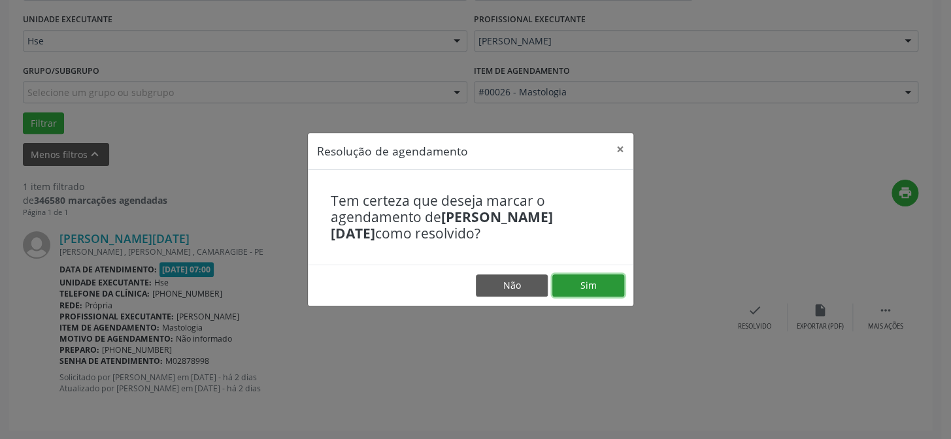
click at [561, 283] on button "Sim" at bounding box center [588, 286] width 72 height 22
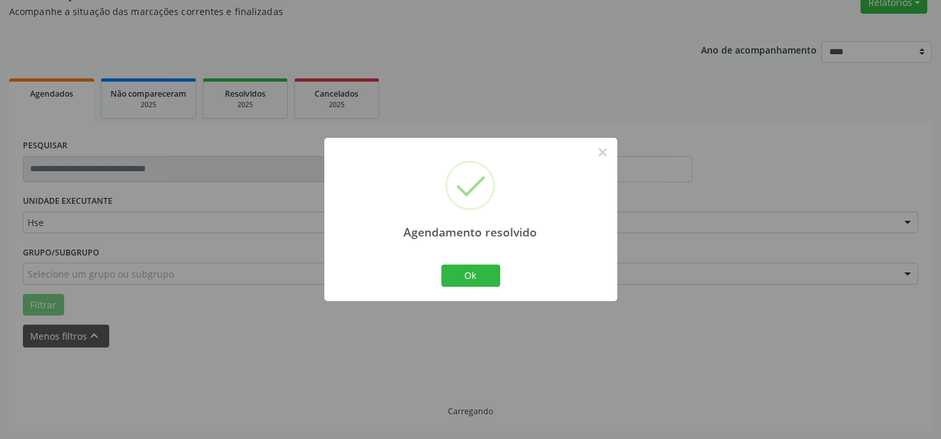
scroll to position [88, 0]
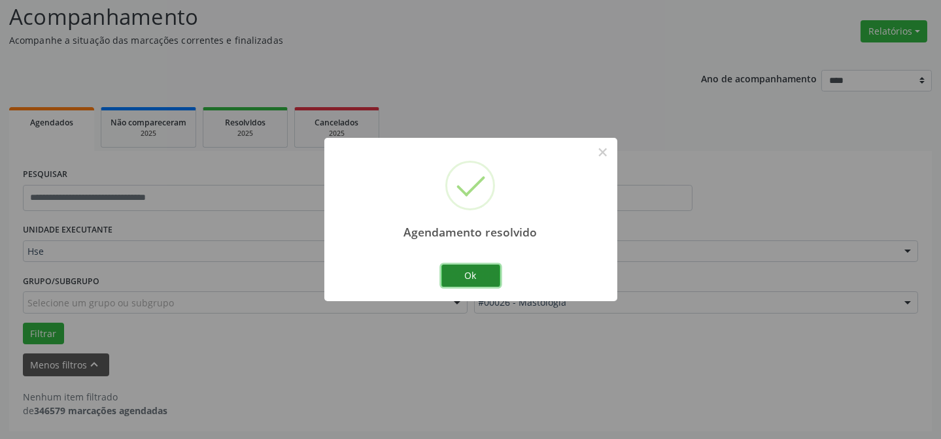
click at [460, 271] on button "Ok" at bounding box center [470, 276] width 59 height 22
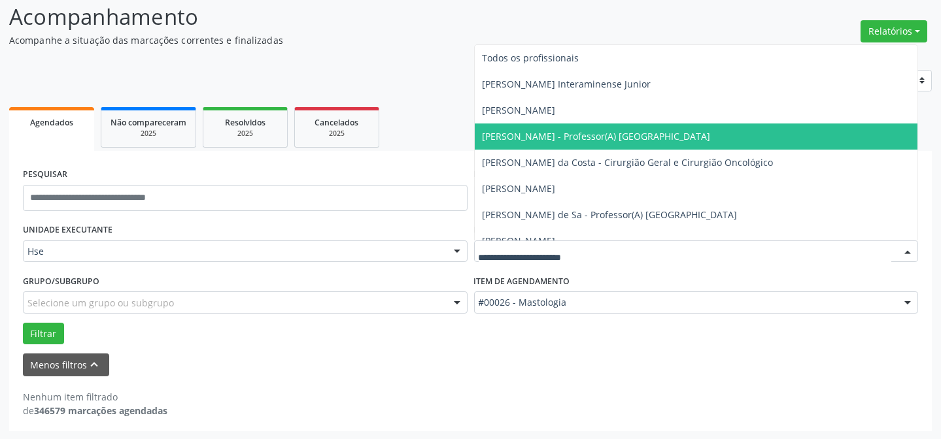
click at [903, 248] on div at bounding box center [908, 252] width 20 height 22
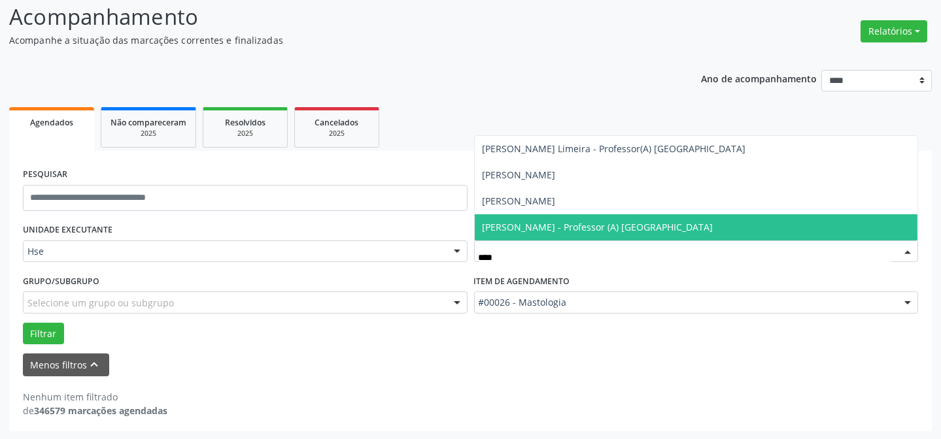
type input "*****"
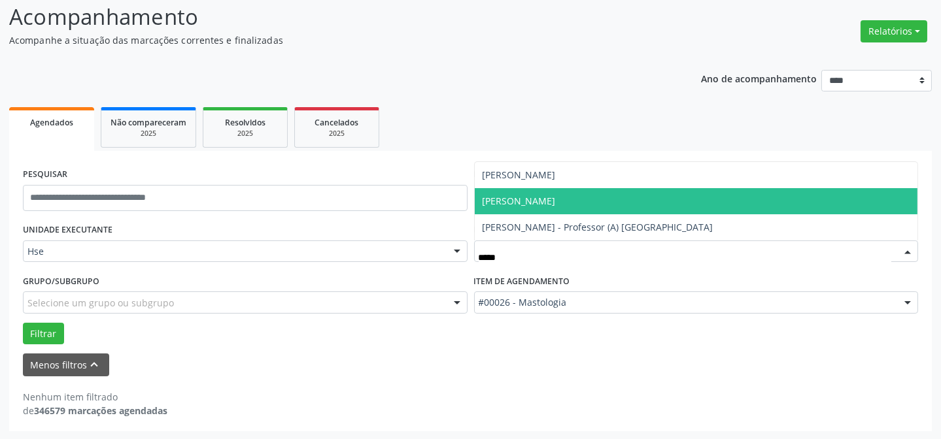
click at [556, 201] on span "[PERSON_NAME]" at bounding box center [519, 201] width 73 height 12
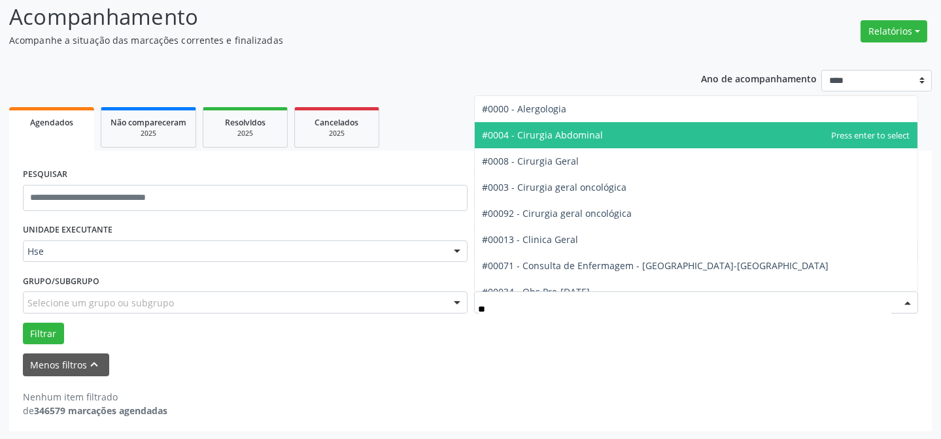
type input "***"
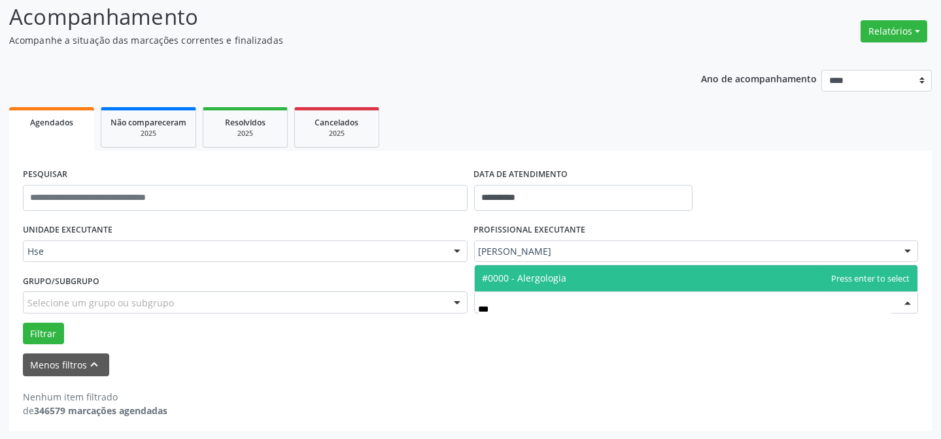
click at [575, 281] on span "#0000 - Alergologia" at bounding box center [696, 278] width 443 height 26
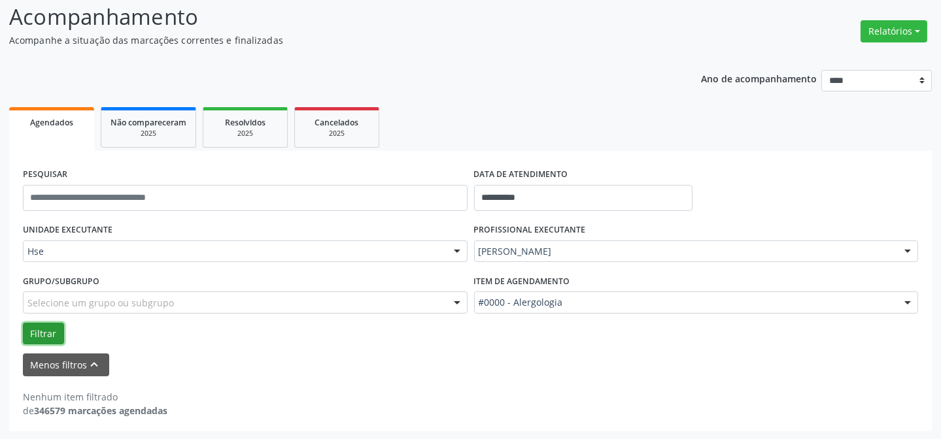
click at [35, 330] on button "Filtrar" at bounding box center [43, 334] width 41 height 22
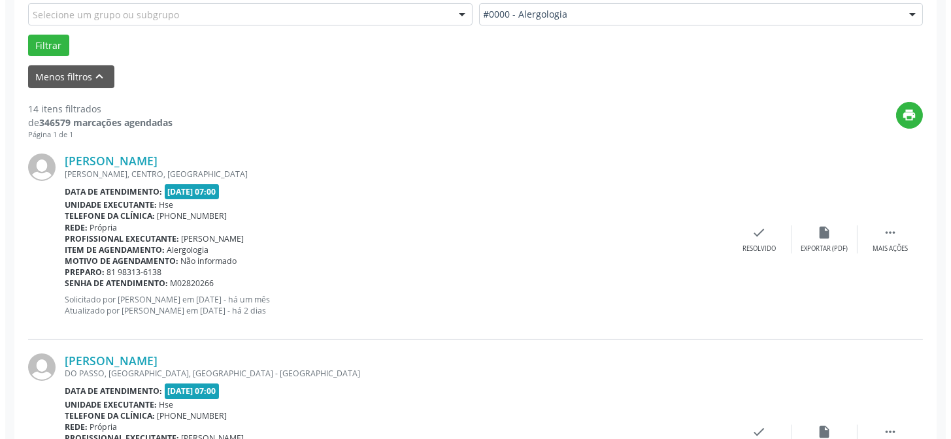
scroll to position [386, 0]
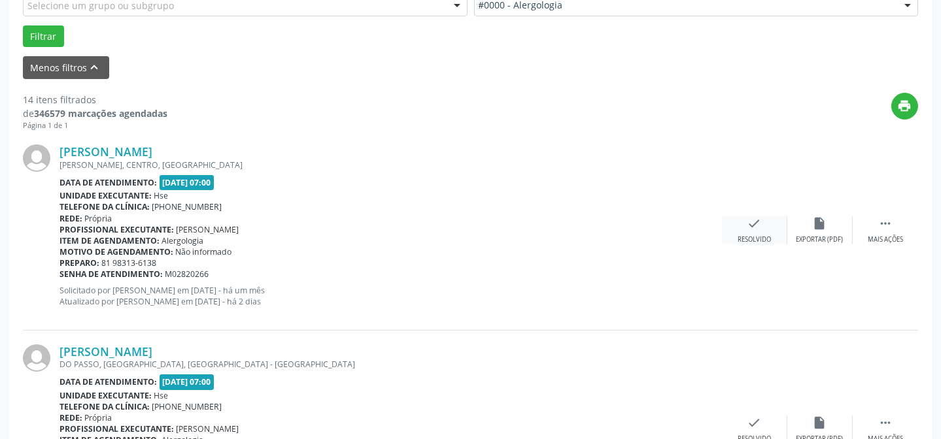
click at [747, 229] on icon "check" at bounding box center [754, 223] width 14 height 14
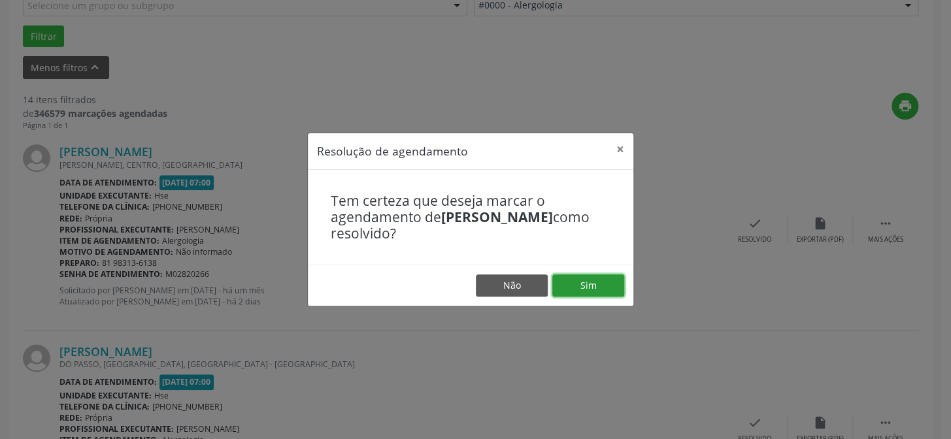
click at [580, 278] on button "Sim" at bounding box center [588, 286] width 72 height 22
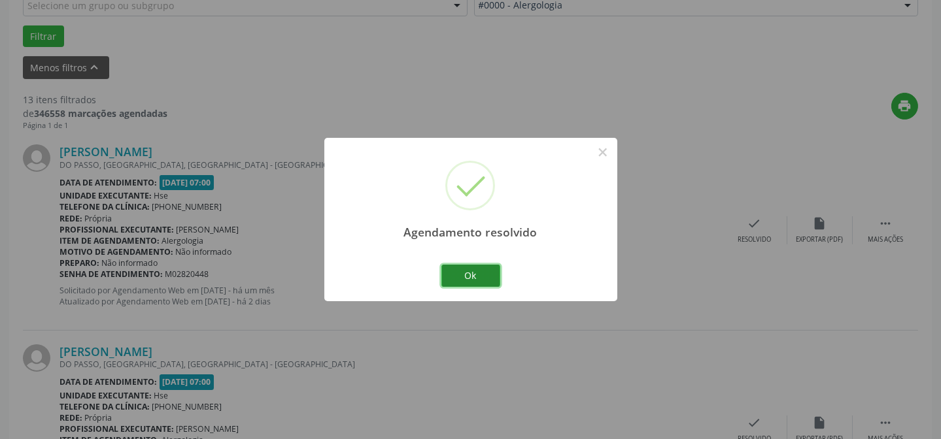
click at [483, 278] on button "Ok" at bounding box center [470, 276] width 59 height 22
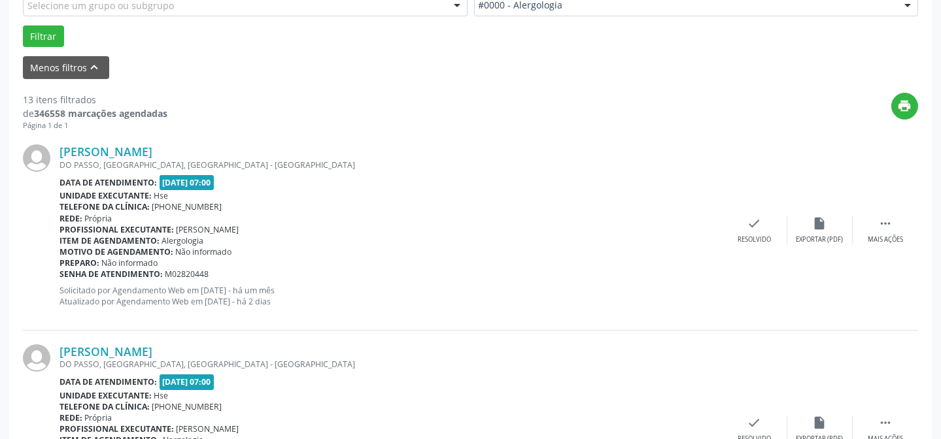
click at [605, 180] on div "Data de atendimento: [DATE] 07:00" at bounding box center [390, 182] width 662 height 15
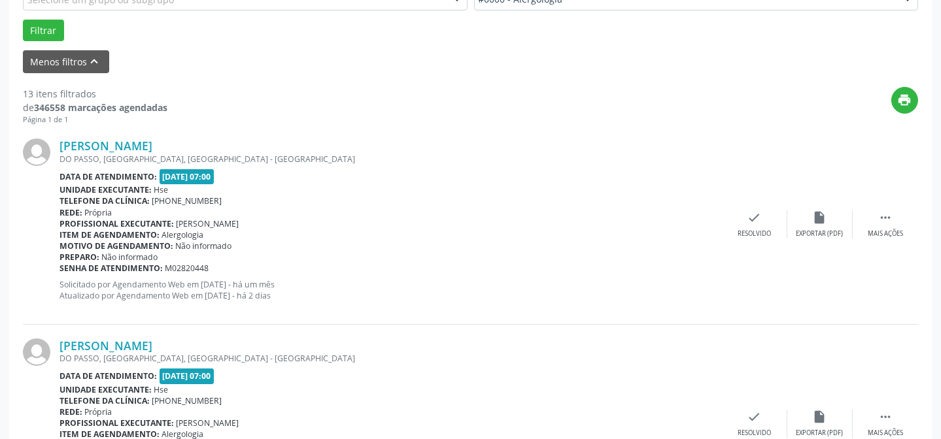
scroll to position [416, 0]
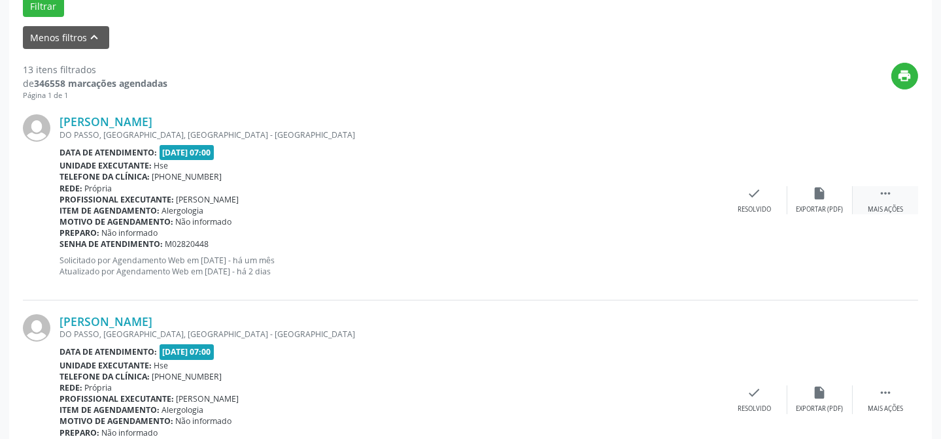
click at [889, 197] on icon "" at bounding box center [885, 193] width 14 height 14
click at [813, 194] on icon "alarm_off" at bounding box center [820, 193] width 14 height 14
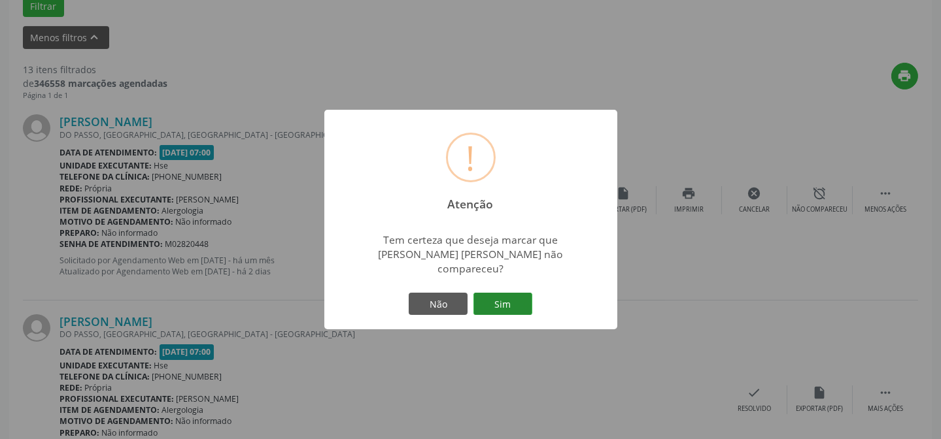
click at [513, 299] on button "Sim" at bounding box center [502, 304] width 59 height 22
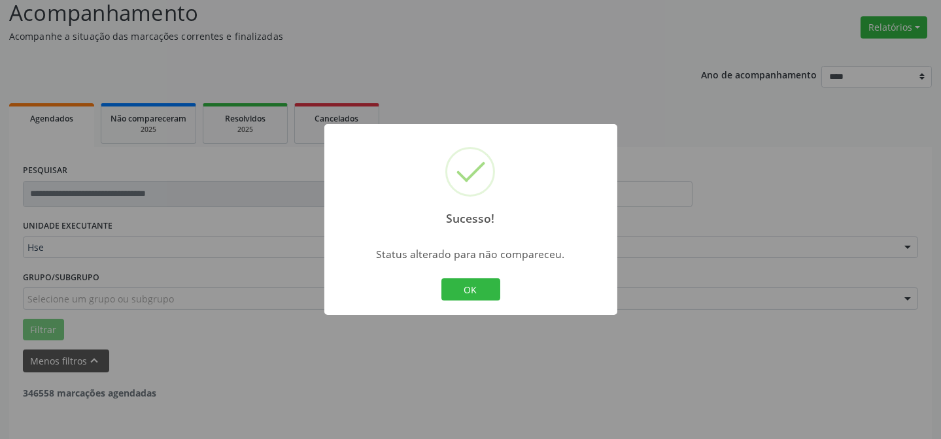
scroll to position [71, 0]
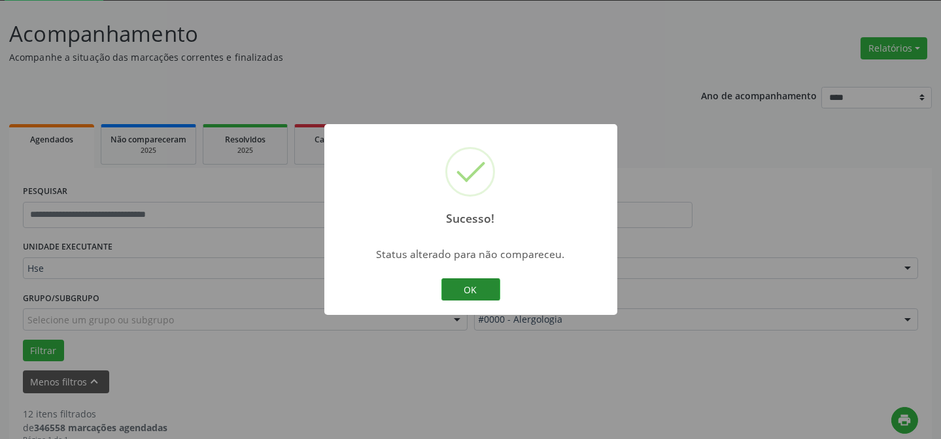
click at [477, 288] on button "OK" at bounding box center [470, 290] width 59 height 22
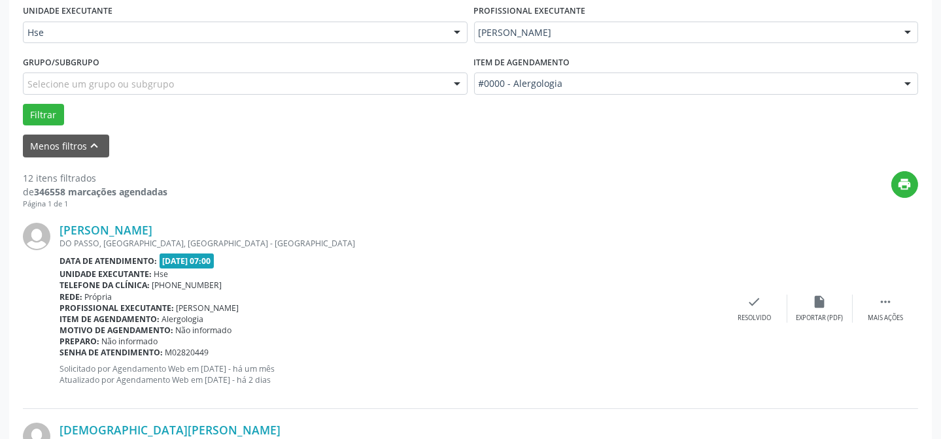
scroll to position [309, 0]
click at [885, 297] on icon "" at bounding box center [885, 301] width 14 height 14
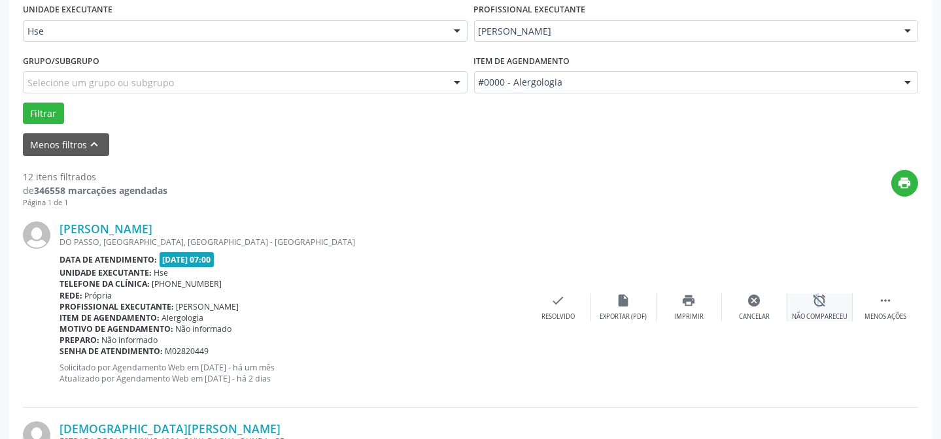
click at [813, 297] on icon "alarm_off" at bounding box center [820, 301] width 14 height 14
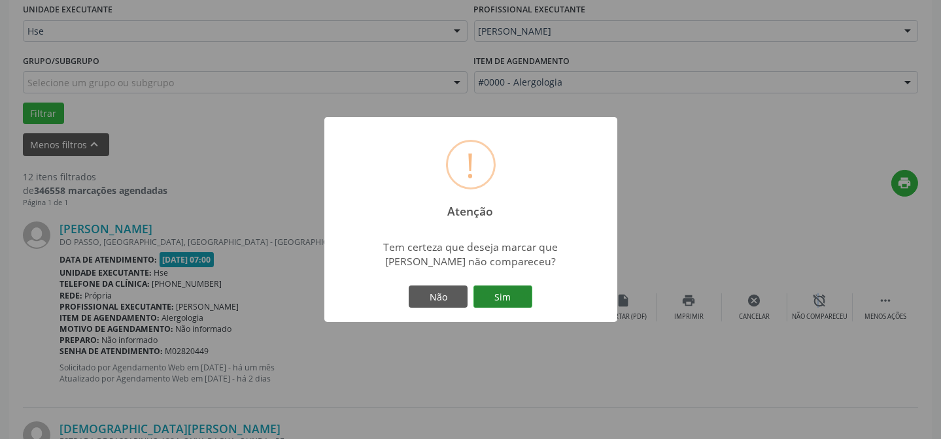
click at [501, 305] on button "Sim" at bounding box center [502, 297] width 59 height 22
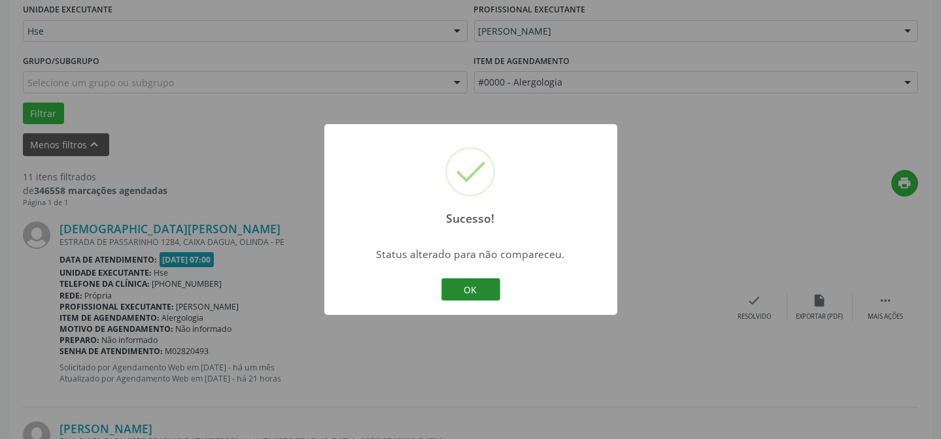
click at [465, 291] on button "OK" at bounding box center [470, 290] width 59 height 22
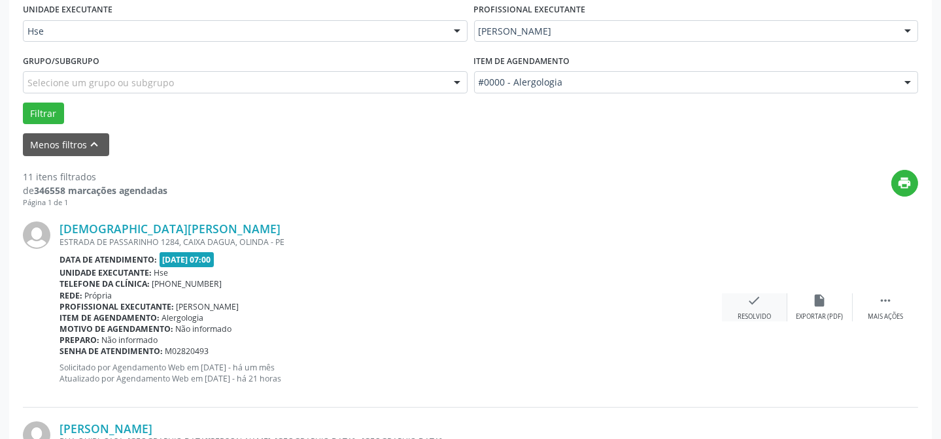
click at [747, 301] on icon "check" at bounding box center [754, 301] width 14 height 14
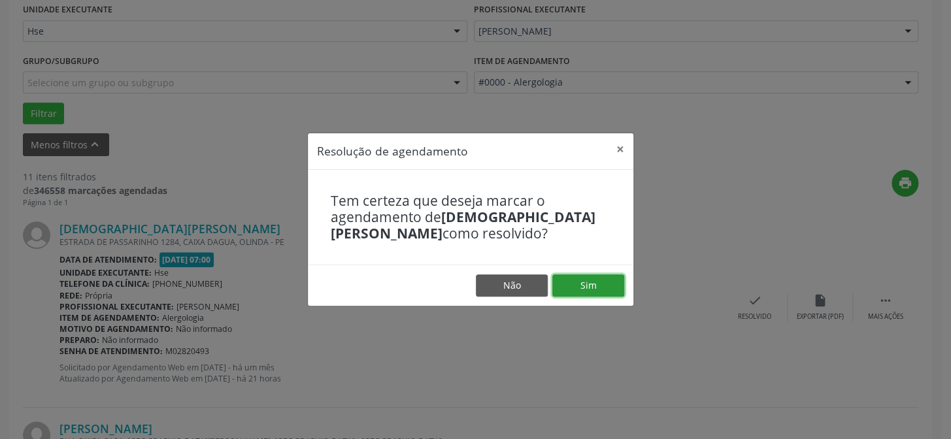
click at [584, 286] on button "Sim" at bounding box center [588, 286] width 72 height 22
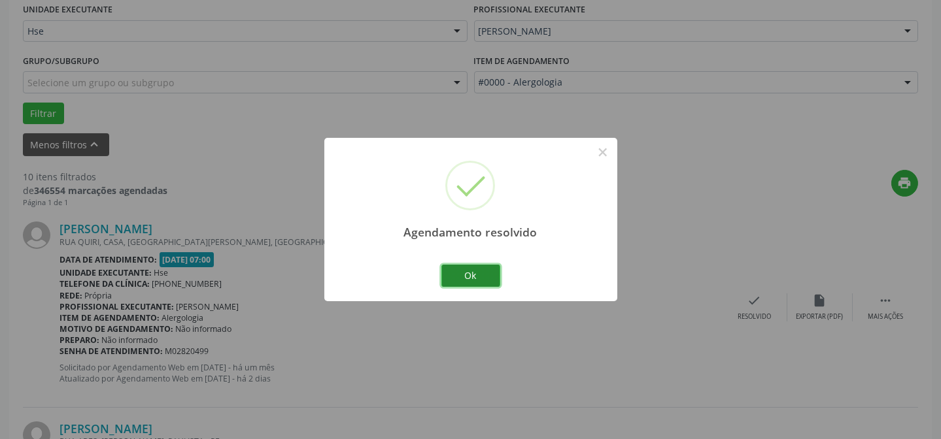
click at [477, 277] on button "Ok" at bounding box center [470, 276] width 59 height 22
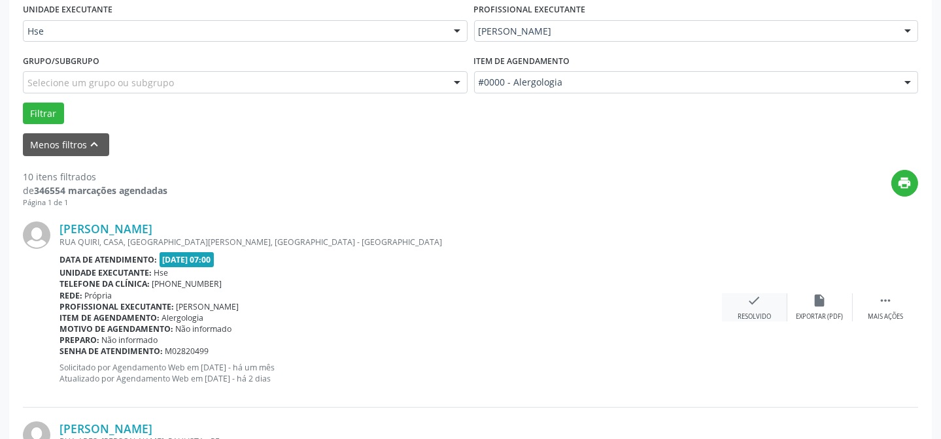
click at [751, 301] on icon "check" at bounding box center [754, 301] width 14 height 14
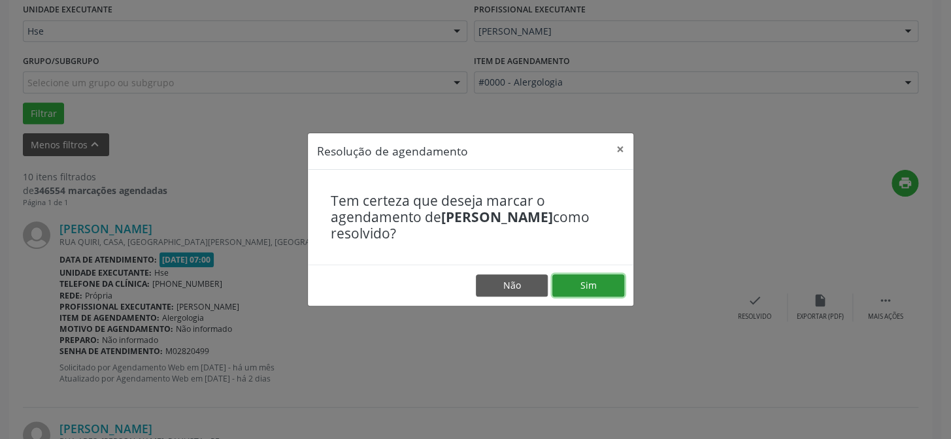
click at [595, 293] on button "Sim" at bounding box center [588, 286] width 72 height 22
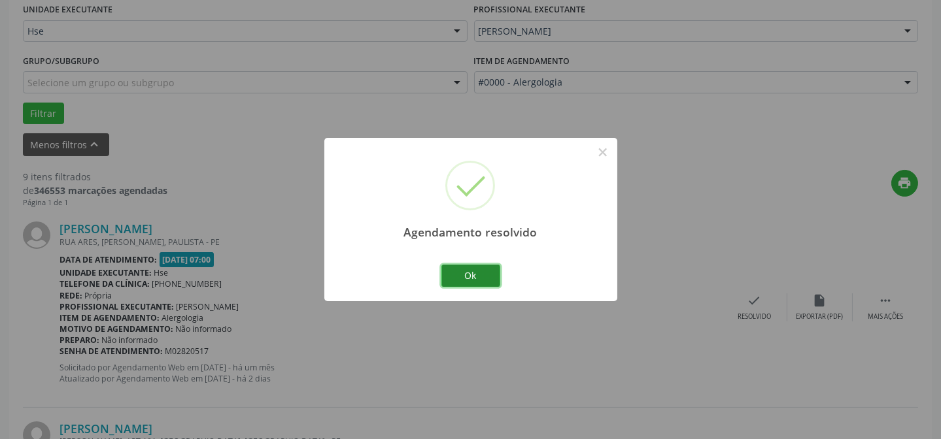
click at [466, 279] on button "Ok" at bounding box center [470, 276] width 59 height 22
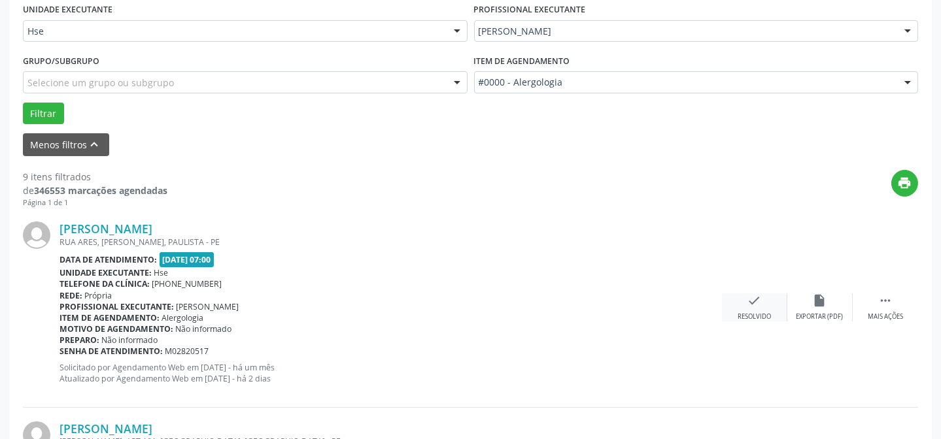
click at [743, 309] on div "check Resolvido" at bounding box center [754, 308] width 65 height 28
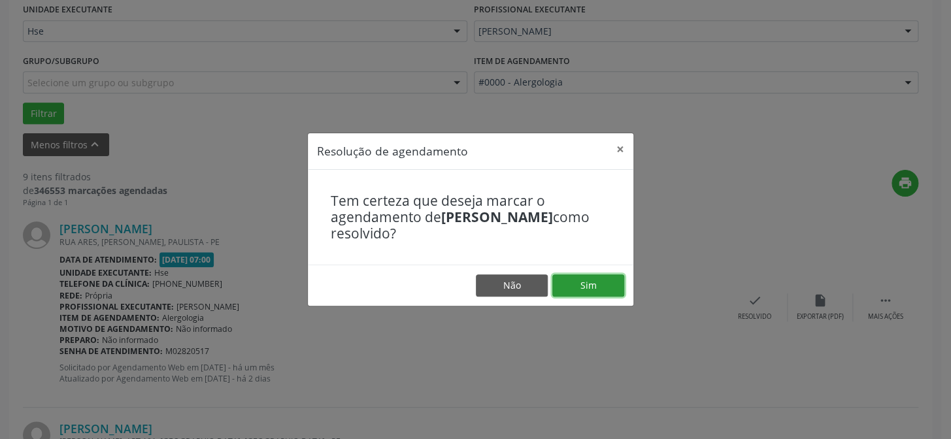
click at [615, 284] on button "Sim" at bounding box center [588, 286] width 72 height 22
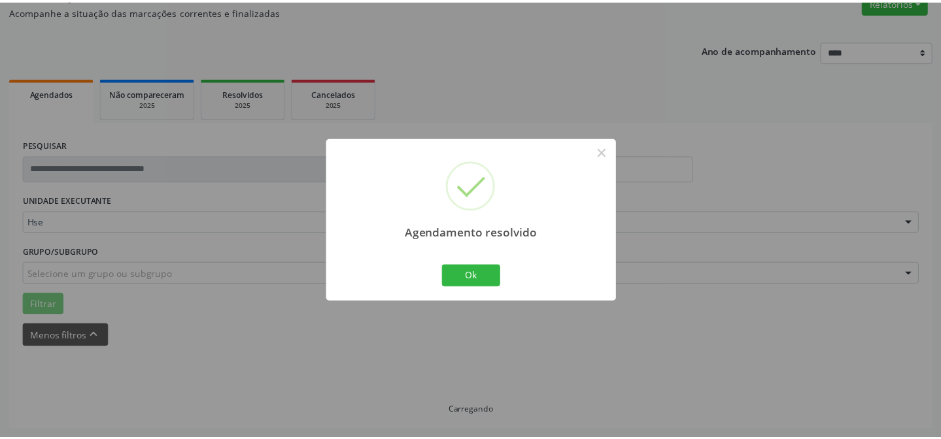
scroll to position [117, 0]
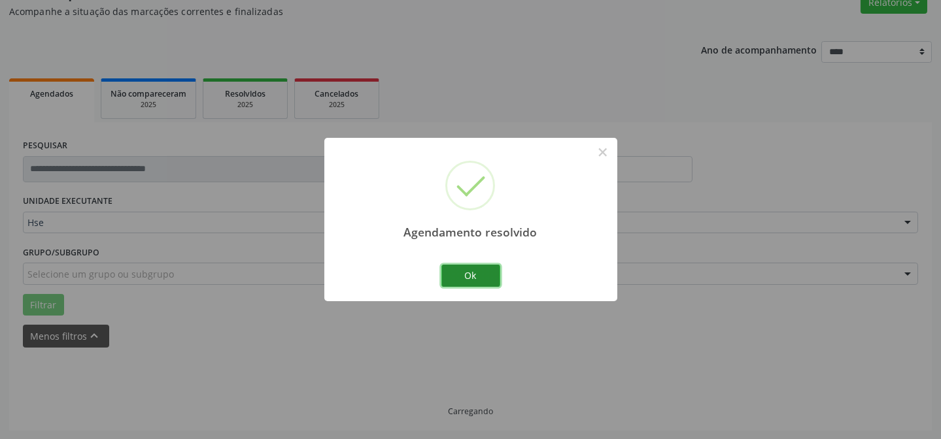
click at [467, 277] on button "Ok" at bounding box center [470, 276] width 59 height 22
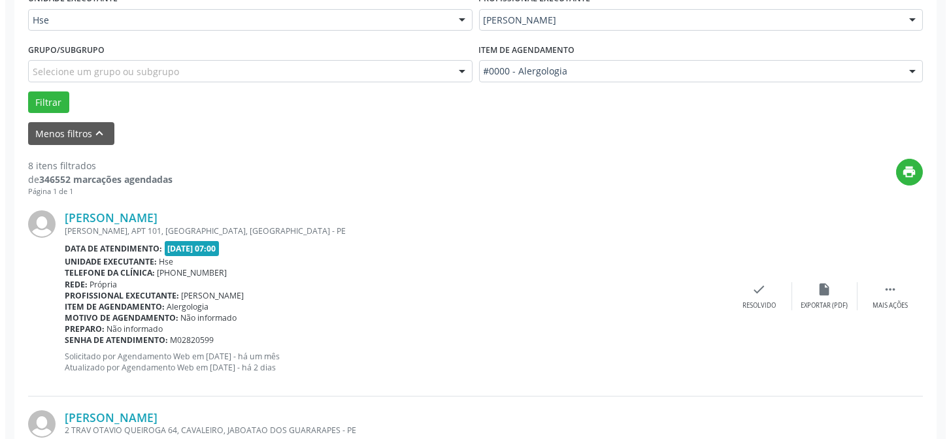
scroll to position [354, 0]
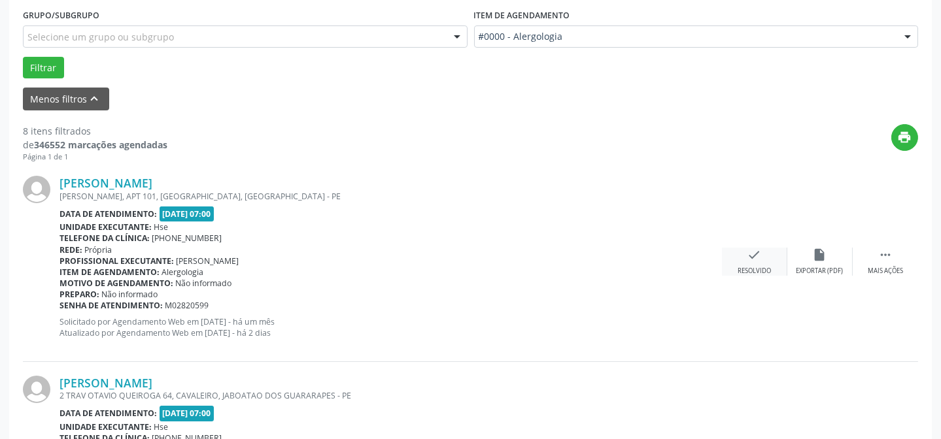
click at [757, 252] on icon "check" at bounding box center [754, 255] width 14 height 14
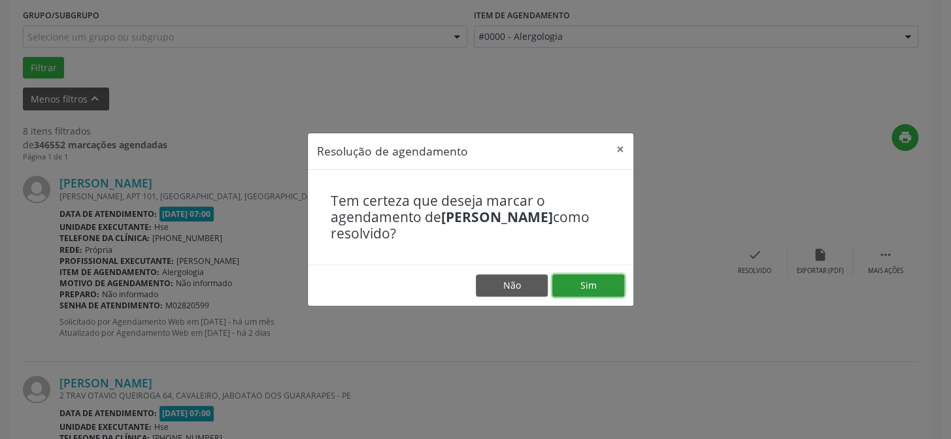
click at [590, 280] on button "Sim" at bounding box center [588, 286] width 72 height 22
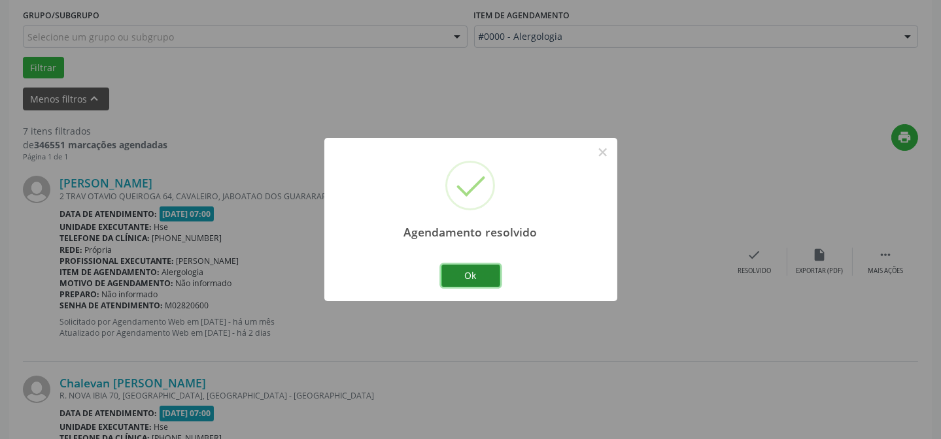
click at [472, 273] on button "Ok" at bounding box center [470, 276] width 59 height 22
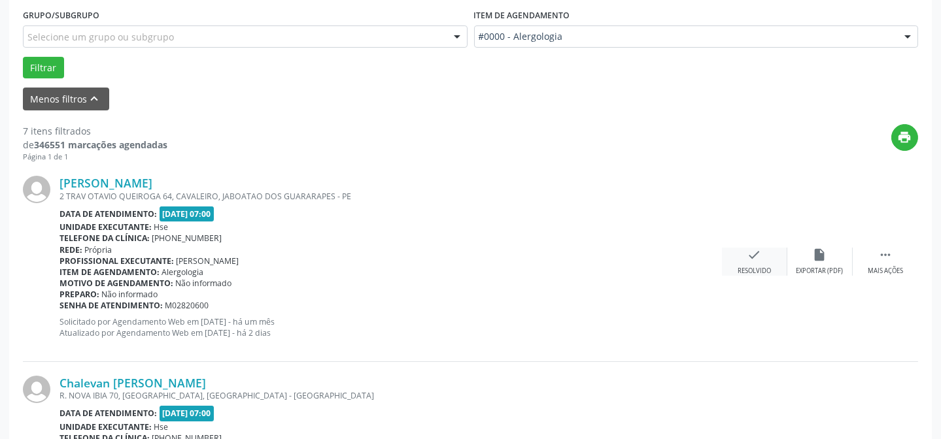
click at [736, 262] on div "check Resolvido" at bounding box center [754, 262] width 65 height 28
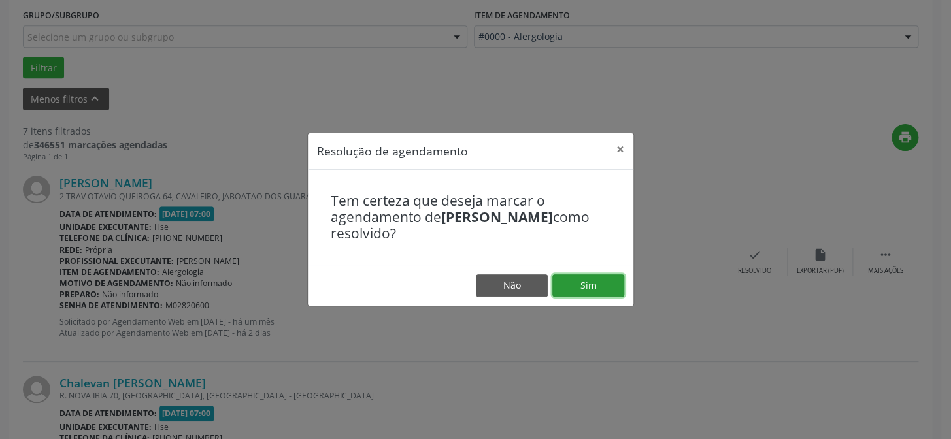
click at [587, 280] on button "Sim" at bounding box center [588, 286] width 72 height 22
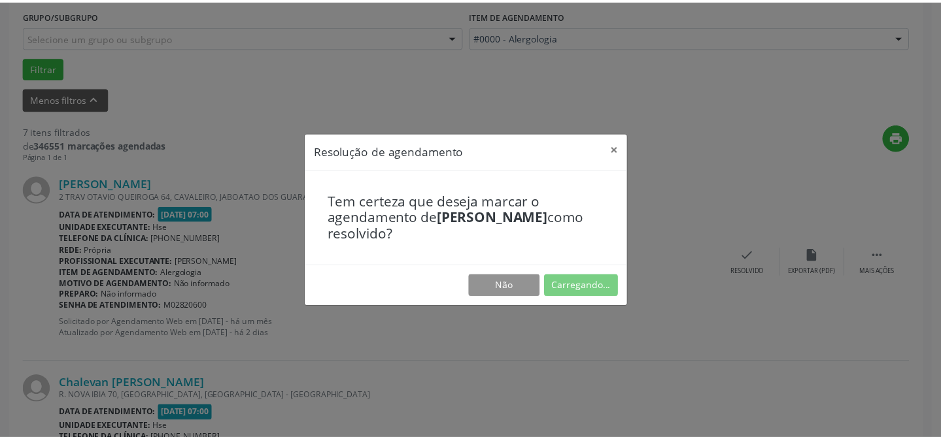
scroll to position [117, 0]
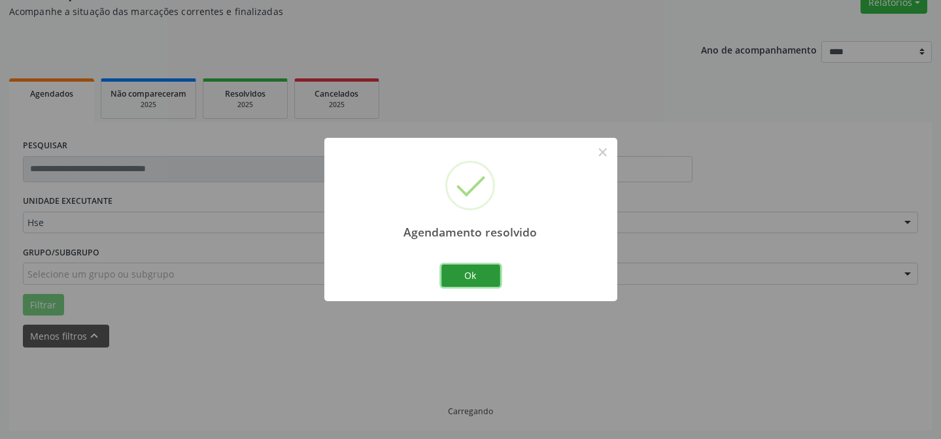
click at [481, 269] on button "Ok" at bounding box center [470, 276] width 59 height 22
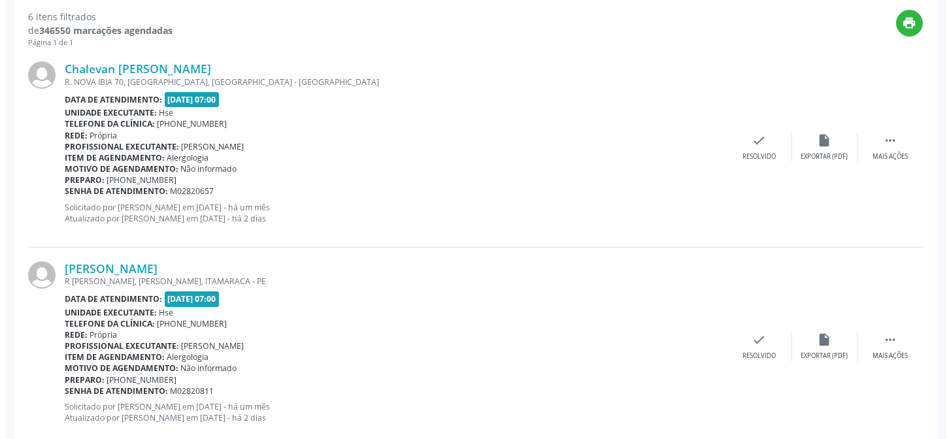
scroll to position [473, 0]
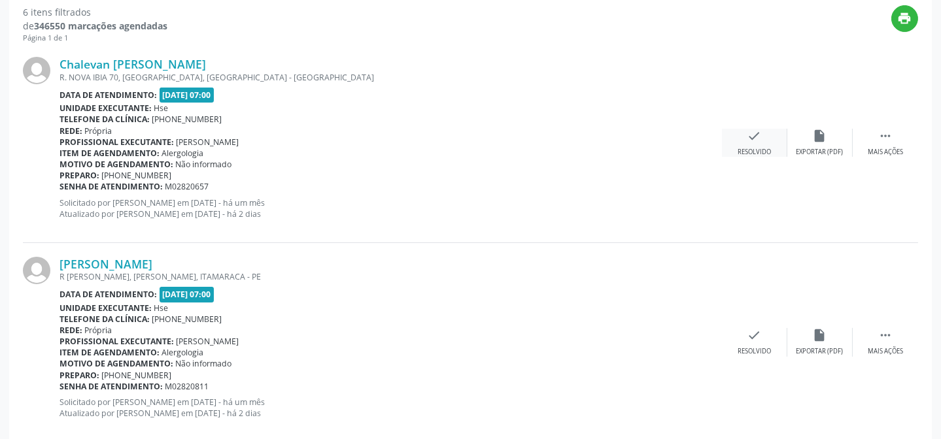
click at [735, 141] on div "check Resolvido" at bounding box center [754, 143] width 65 height 28
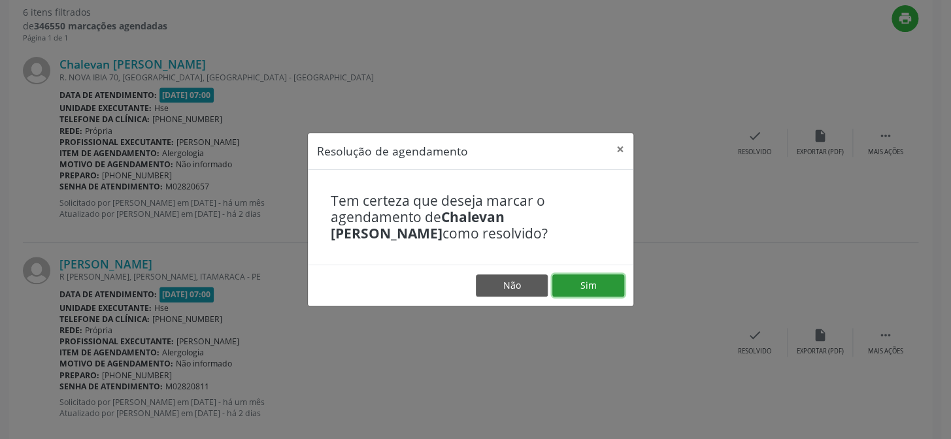
click at [587, 280] on button "Sim" at bounding box center [588, 286] width 72 height 22
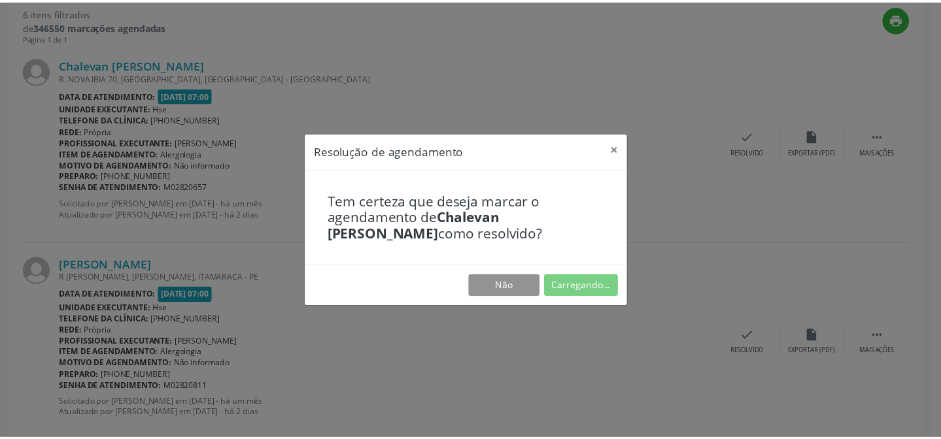
scroll to position [117, 0]
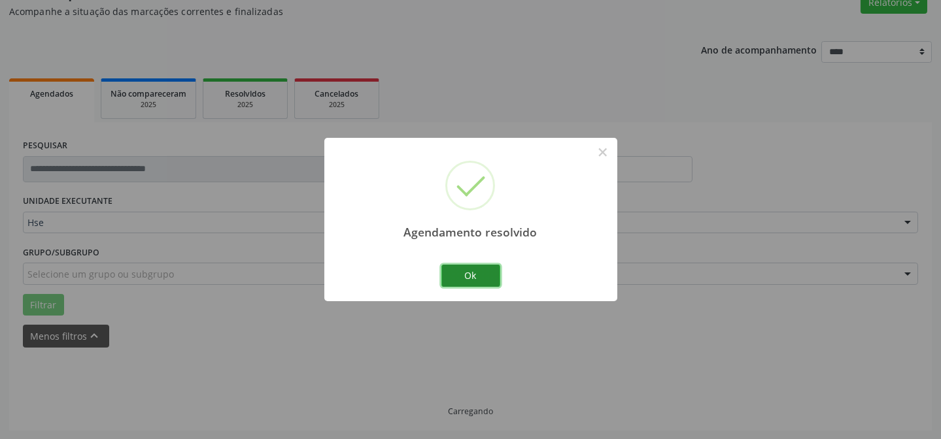
click at [467, 277] on button "Ok" at bounding box center [470, 276] width 59 height 22
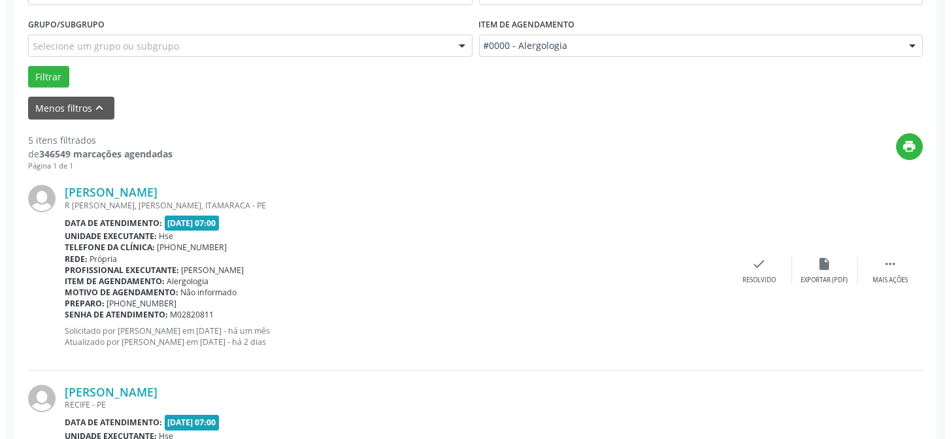
scroll to position [354, 0]
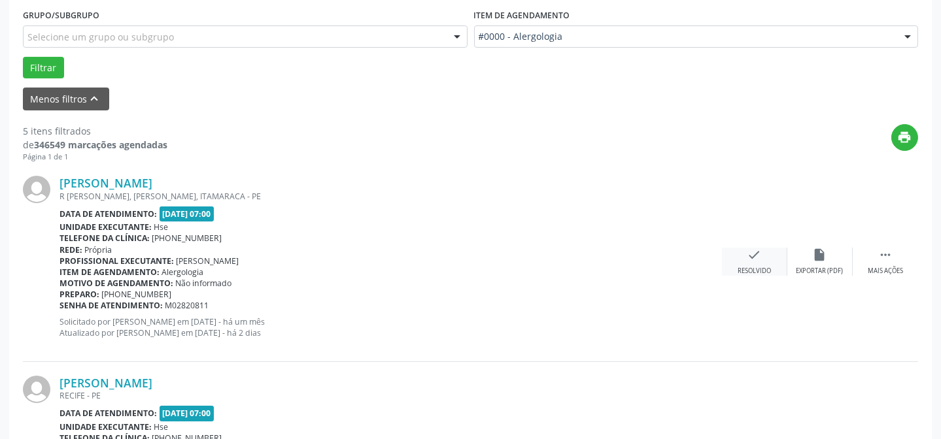
click at [752, 263] on div "check Resolvido" at bounding box center [754, 262] width 65 height 28
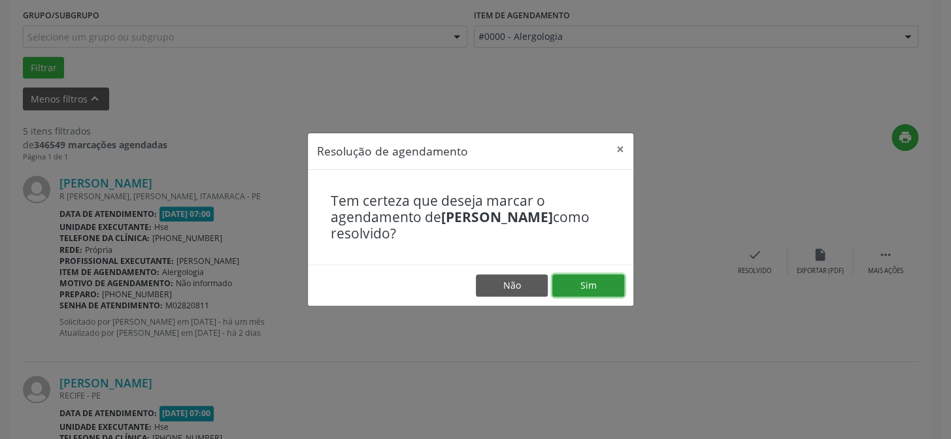
click at [582, 280] on button "Sim" at bounding box center [588, 286] width 72 height 22
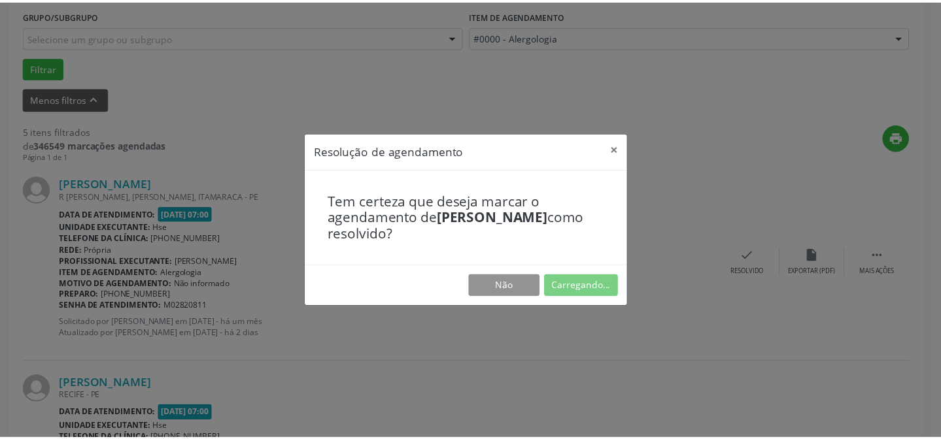
scroll to position [117, 0]
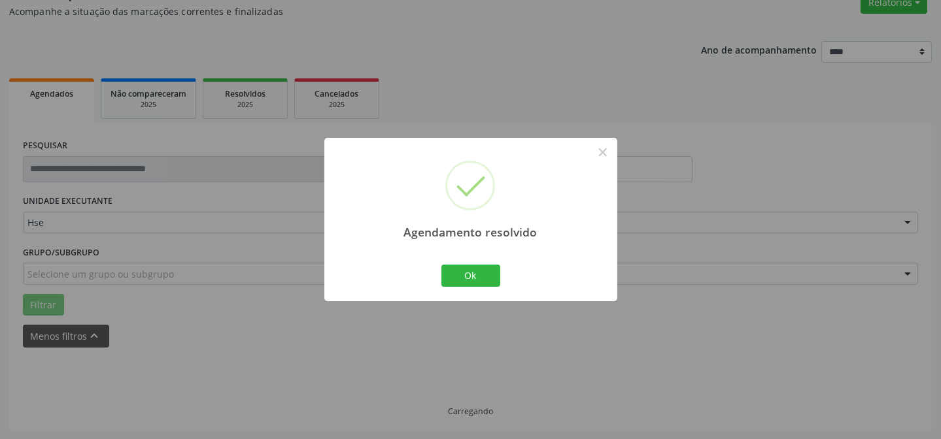
click at [499, 275] on div "Ok Cancel" at bounding box center [470, 275] width 65 height 27
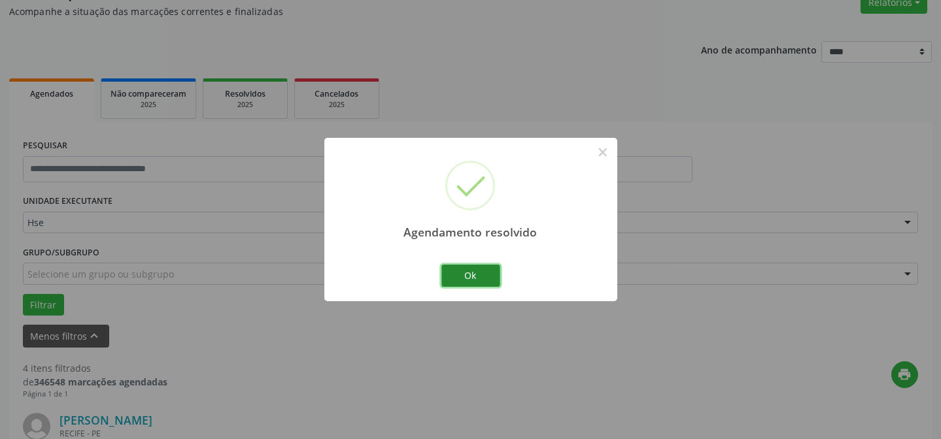
click at [482, 271] on button "Ok" at bounding box center [470, 276] width 59 height 22
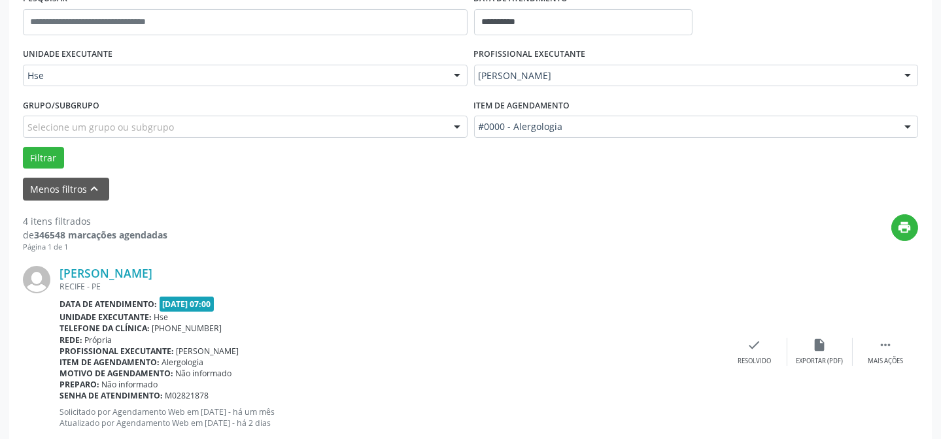
scroll to position [354, 0]
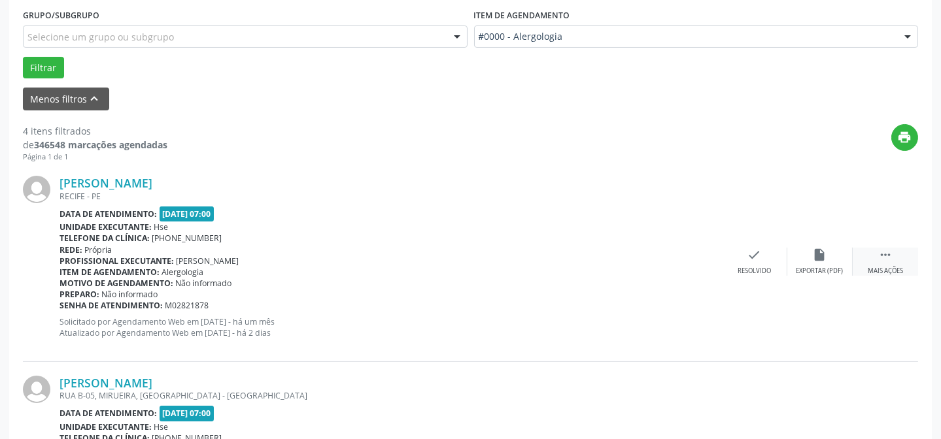
click at [894, 257] on div " Mais ações" at bounding box center [885, 262] width 65 height 28
click at [826, 253] on icon "alarm_off" at bounding box center [820, 255] width 14 height 14
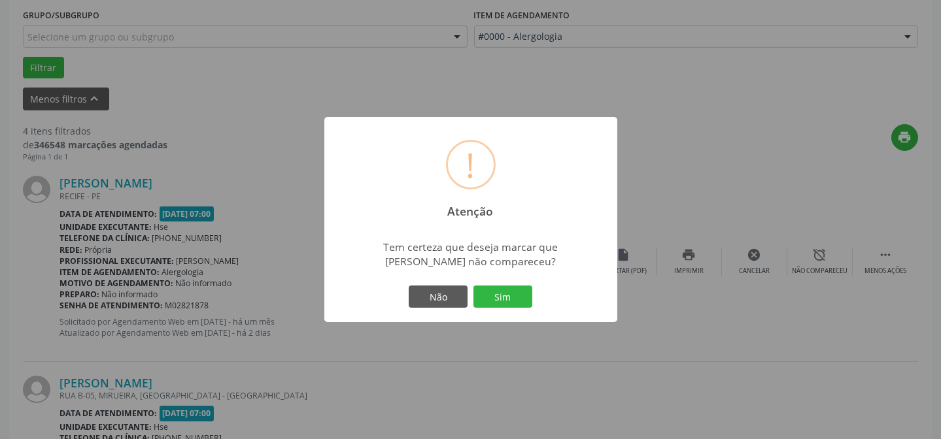
drag, startPoint x: 696, startPoint y: 259, endPoint x: 699, endPoint y: 296, distance: 37.4
click at [693, 287] on div "! Atenção × Tem certeza que deseja marcar que [PERSON_NAME] não compareceu? Não…" at bounding box center [470, 219] width 941 height 439
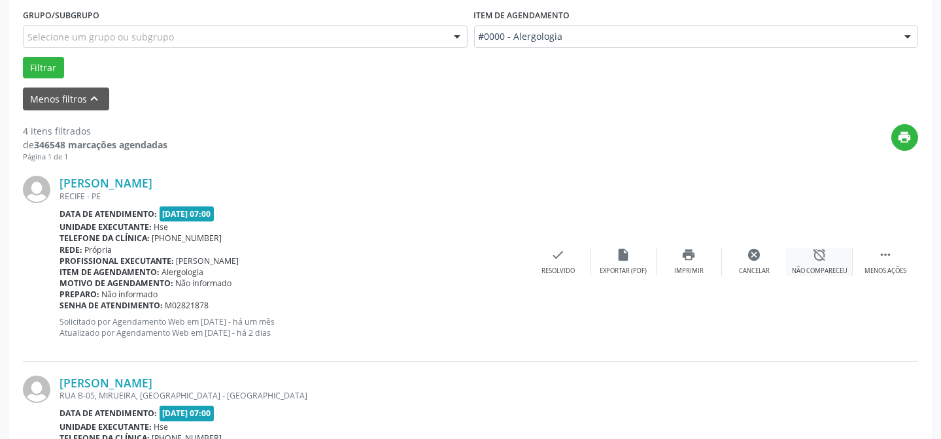
click at [820, 257] on icon "alarm_off" at bounding box center [820, 255] width 14 height 14
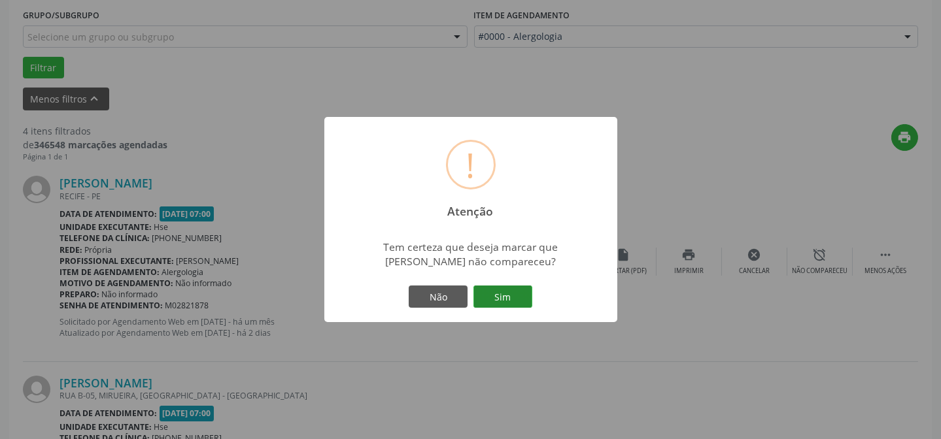
click at [498, 296] on button "Sim" at bounding box center [502, 297] width 59 height 22
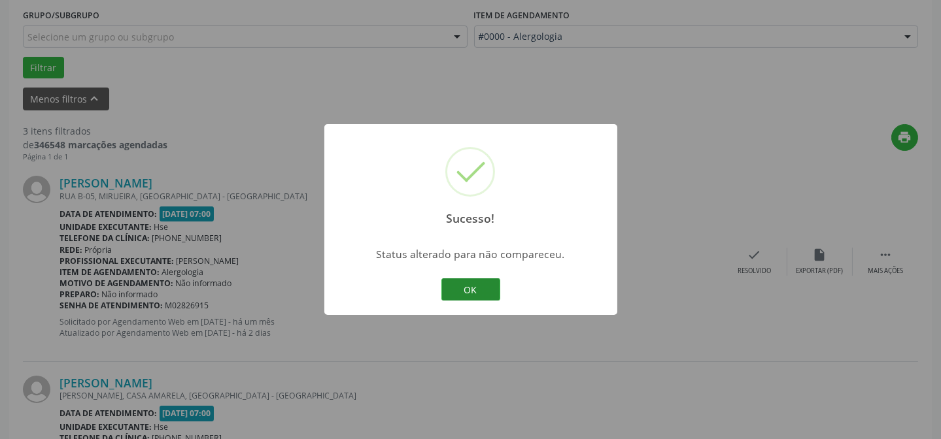
click at [469, 287] on button "OK" at bounding box center [470, 290] width 59 height 22
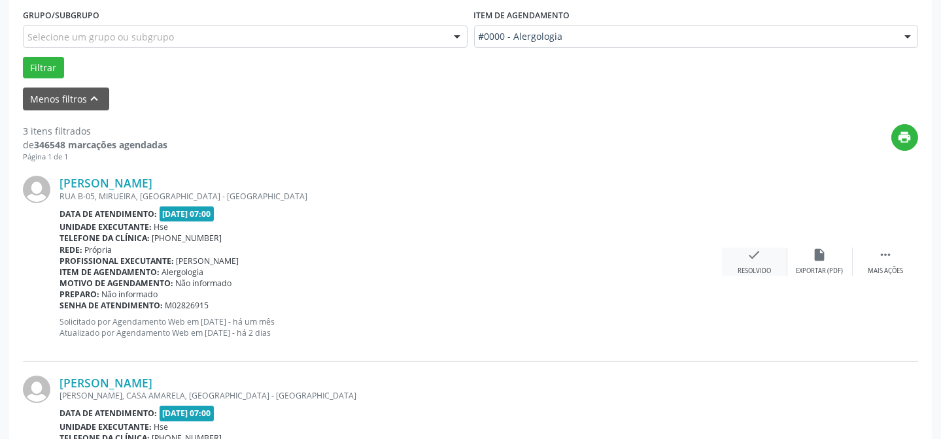
click at [757, 263] on div "check Resolvido" at bounding box center [754, 262] width 65 height 28
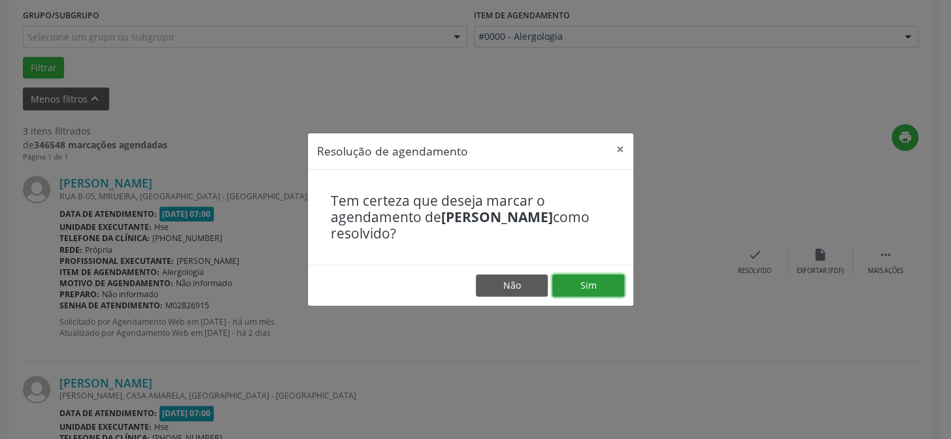
click at [585, 283] on button "Sim" at bounding box center [588, 286] width 72 height 22
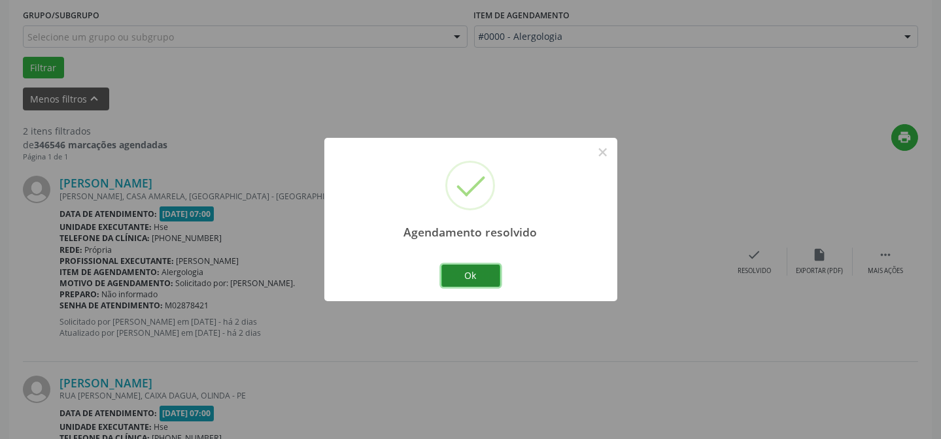
click at [466, 274] on button "Ok" at bounding box center [470, 276] width 59 height 22
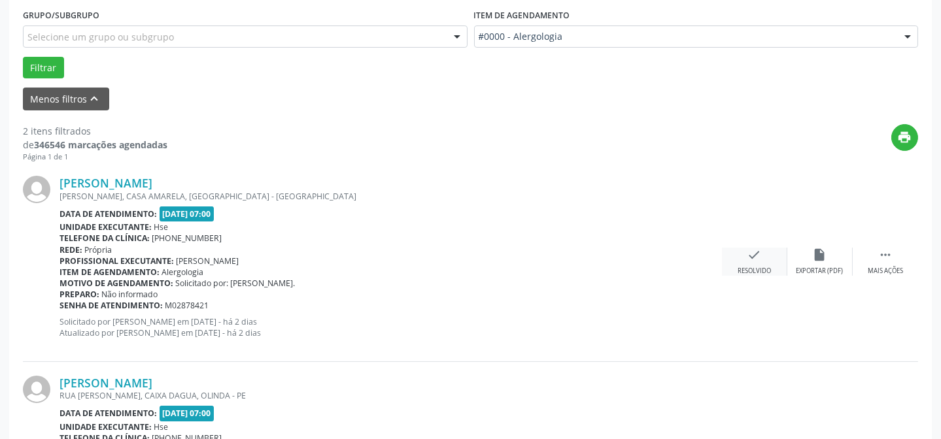
click at [757, 253] on icon "check" at bounding box center [754, 255] width 14 height 14
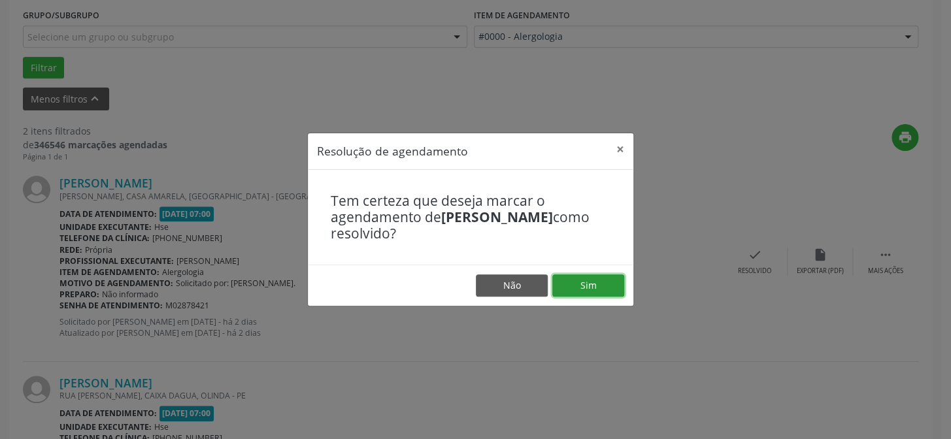
click at [601, 286] on button "Sim" at bounding box center [588, 286] width 72 height 22
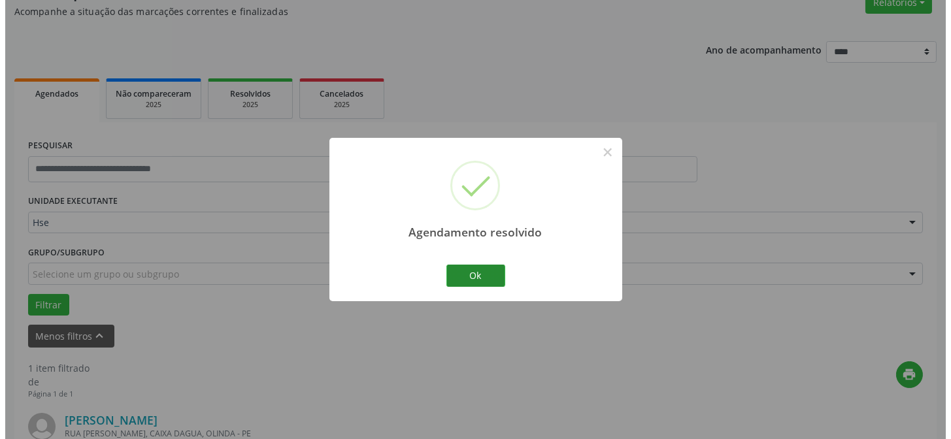
scroll to position [299, 0]
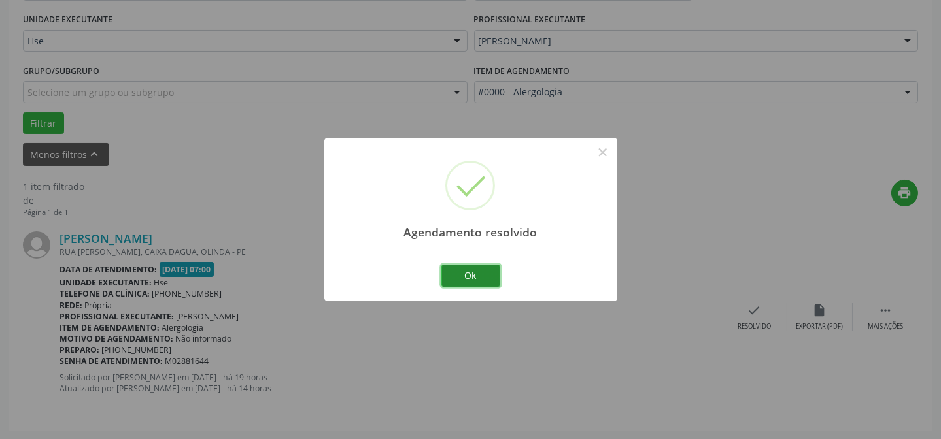
click at [471, 273] on button "Ok" at bounding box center [470, 276] width 59 height 22
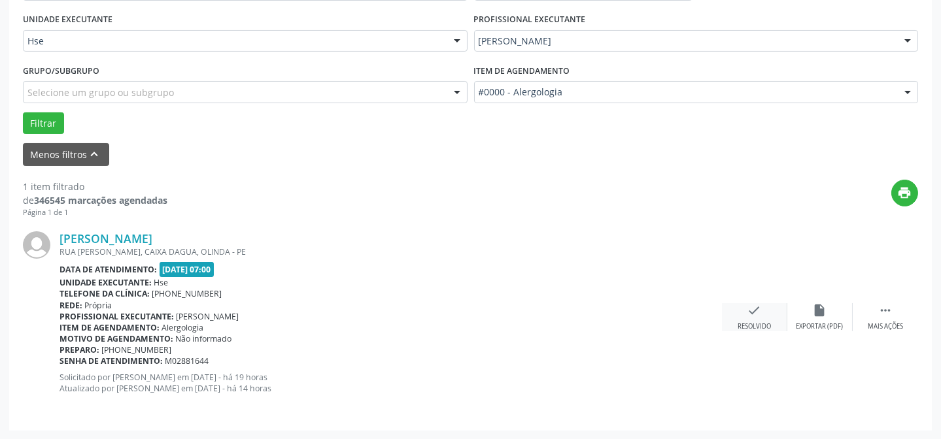
click at [754, 322] on div "Resolvido" at bounding box center [754, 326] width 33 height 9
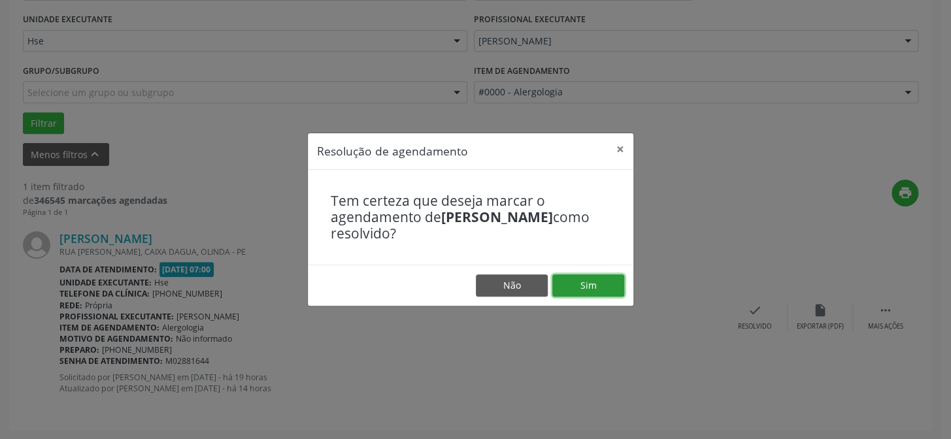
click at [600, 282] on button "Sim" at bounding box center [588, 286] width 72 height 22
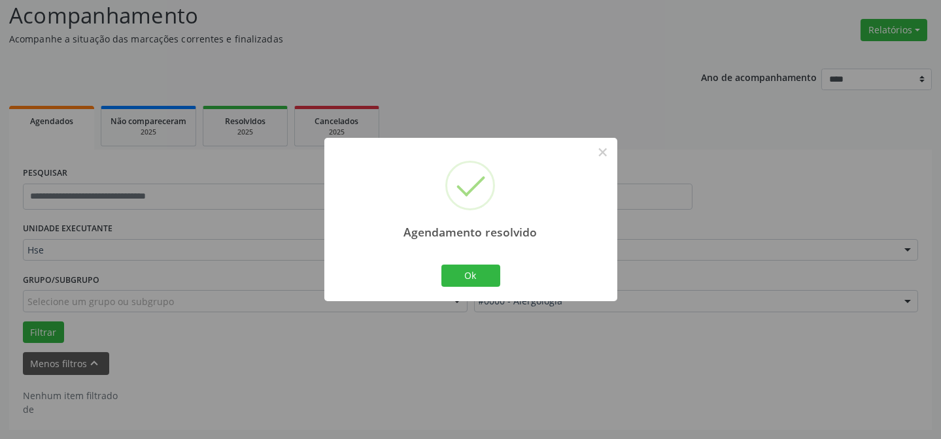
scroll to position [88, 0]
drag, startPoint x: 541, startPoint y: 281, endPoint x: 549, endPoint y: 294, distance: 14.7
click at [549, 294] on div "Agendamento resolvido × Ok Cancel" at bounding box center [470, 219] width 293 height 163
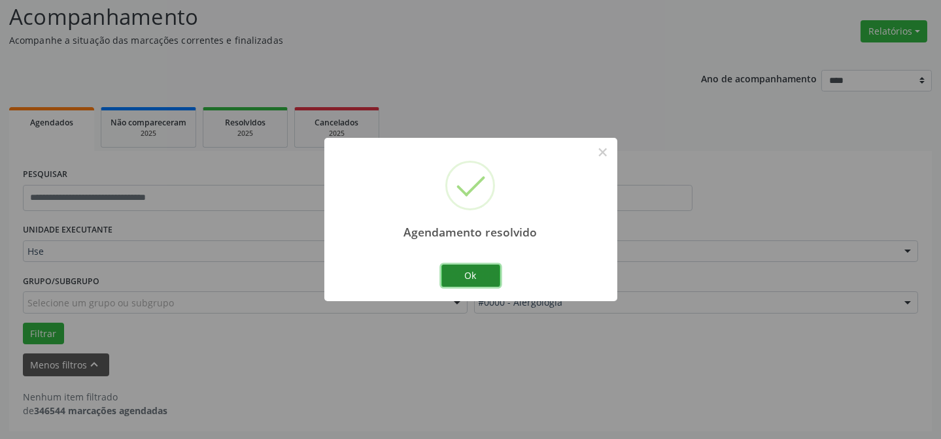
click at [461, 277] on button "Ok" at bounding box center [470, 276] width 59 height 22
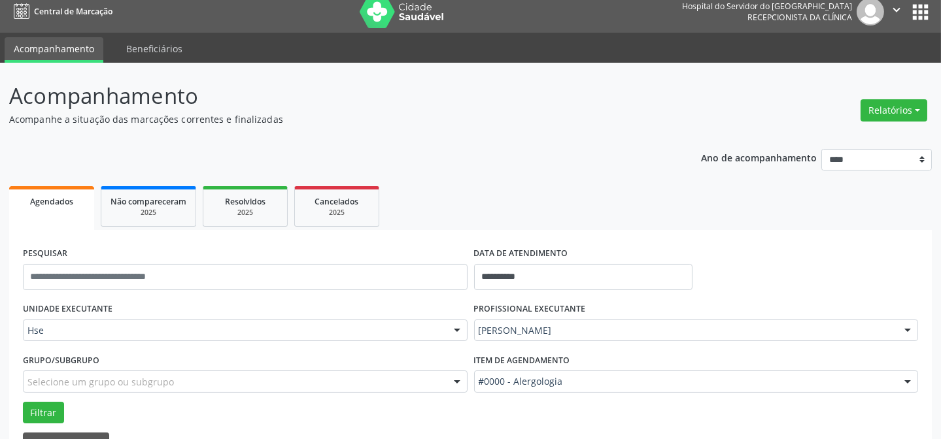
scroll to position [0, 0]
